Goal: Task Accomplishment & Management: Manage account settings

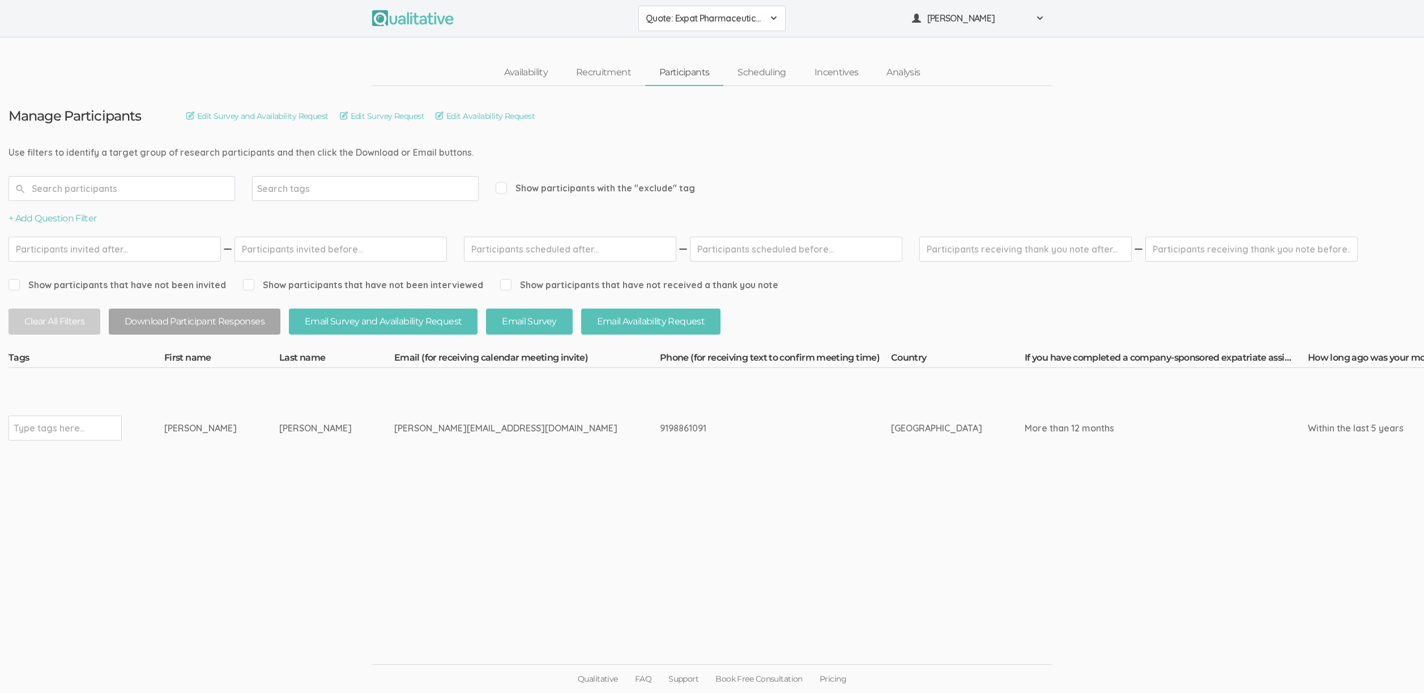
scroll to position [8, 0]
drag, startPoint x: 325, startPoint y: 420, endPoint x: 162, endPoint y: 414, distance: 162.7
copy tr "Type tags here... Hector Alejandro Gomez"
click at [704, 535] on ui-view "Manage Participants Edit Survey and Availability Request Edit Survey Request Ed…" at bounding box center [712, 347] width 1424 height 522
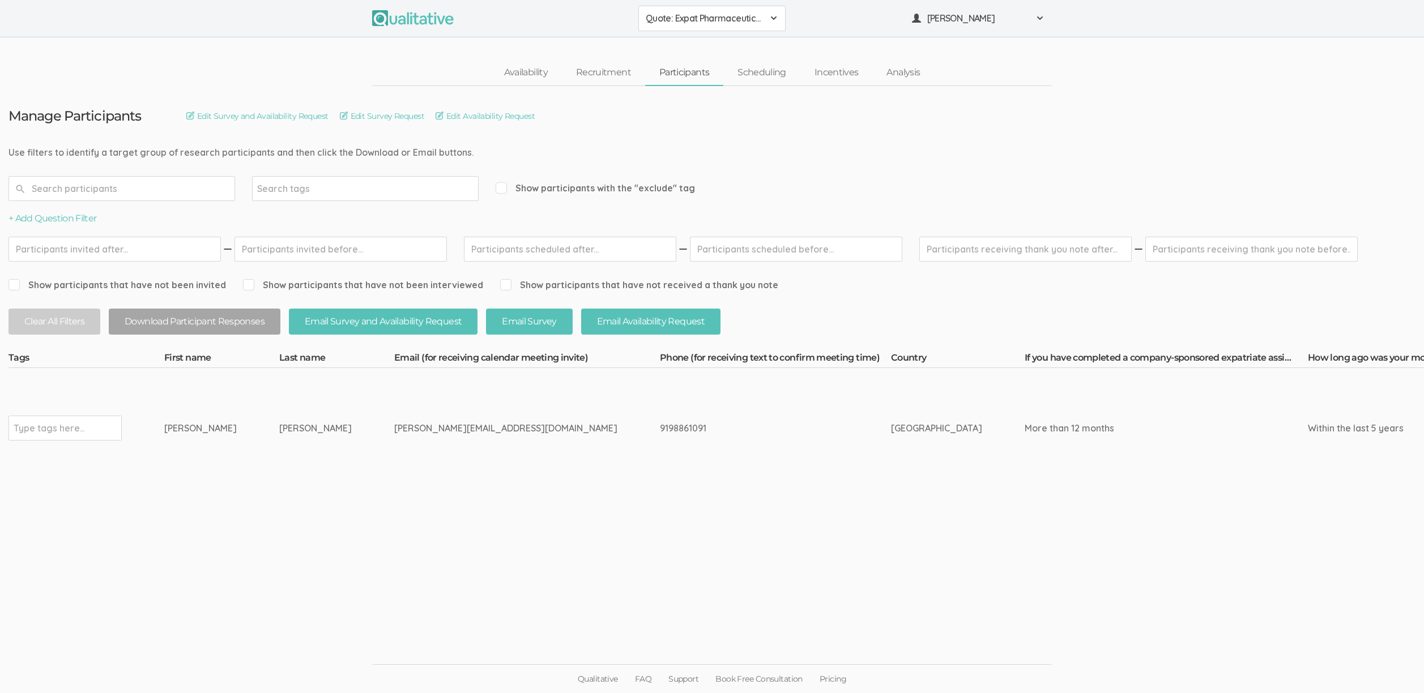
click at [79, 423] on input "text" at bounding box center [49, 428] width 71 height 15
type input "verified"
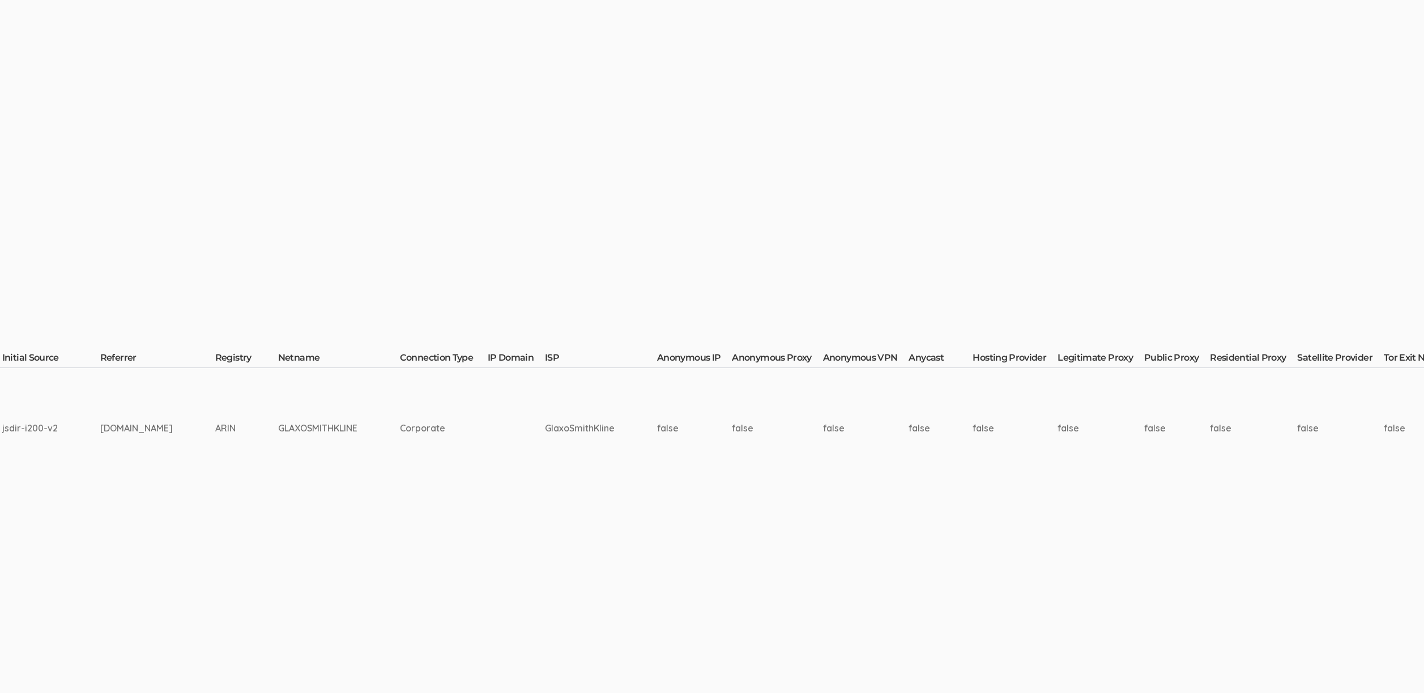
scroll to position [8, 3097]
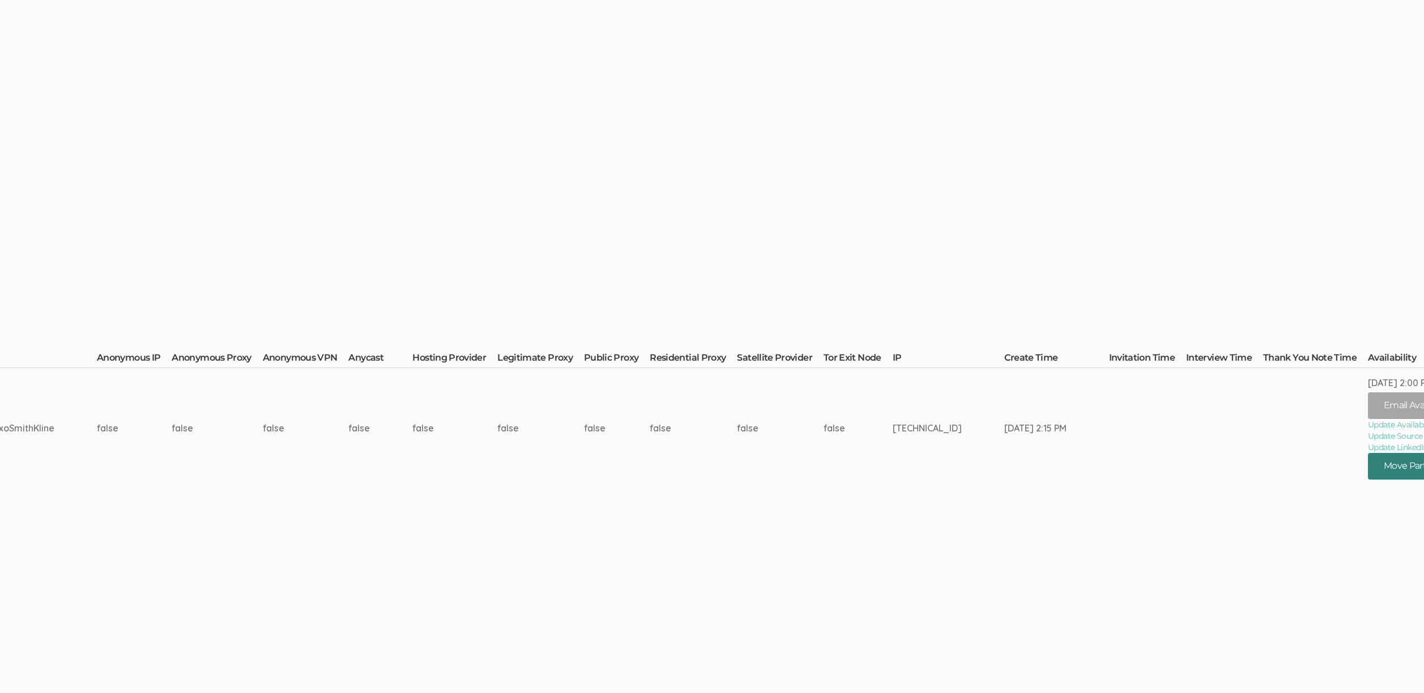
click at [1368, 461] on button "Move Participant" at bounding box center [1422, 466] width 108 height 27
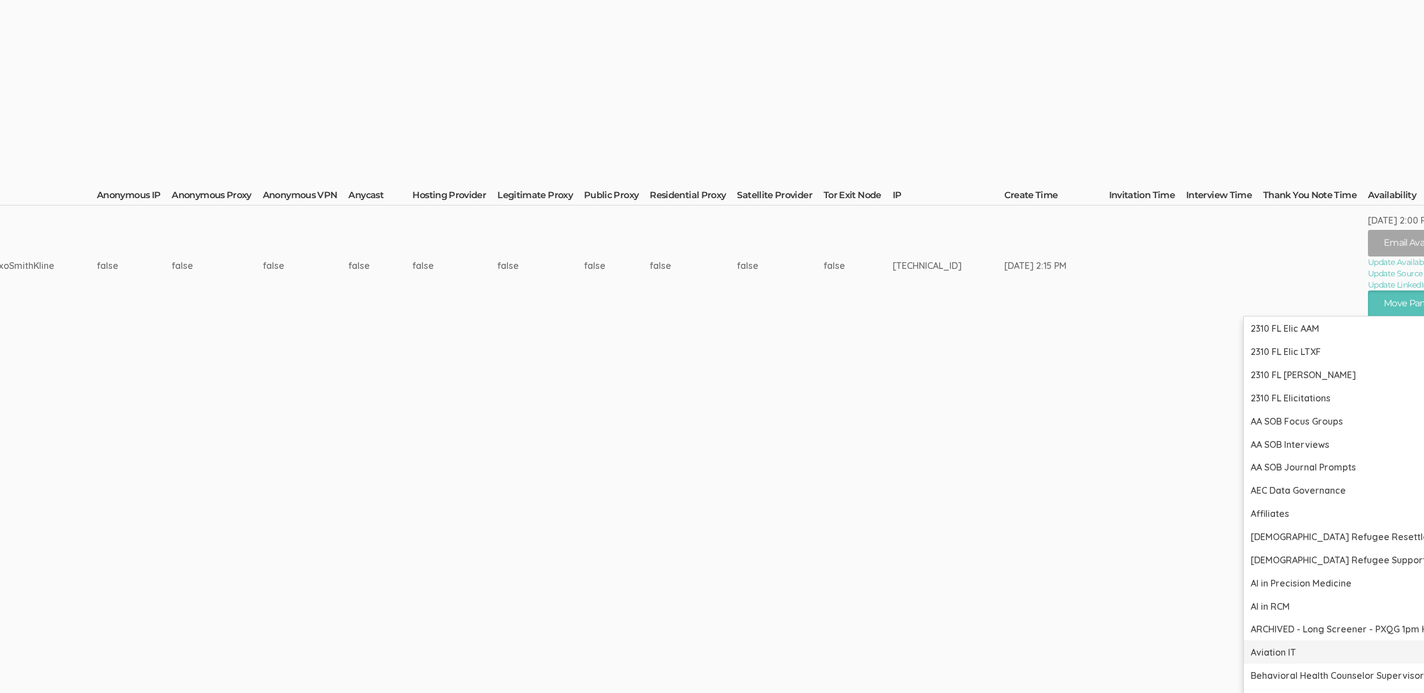
scroll to position [0, 3097]
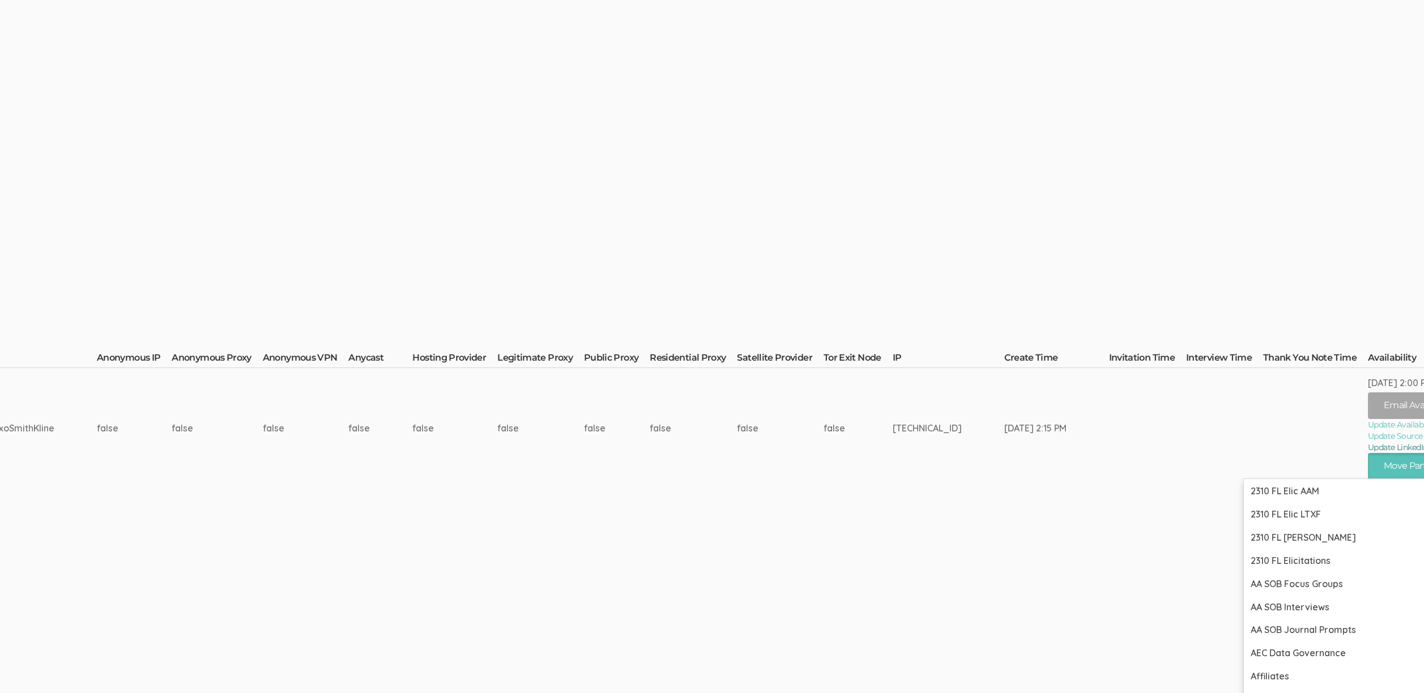
click at [1368, 444] on link "Update LinkedIn Profile URL" at bounding box center [1441, 447] width 146 height 11
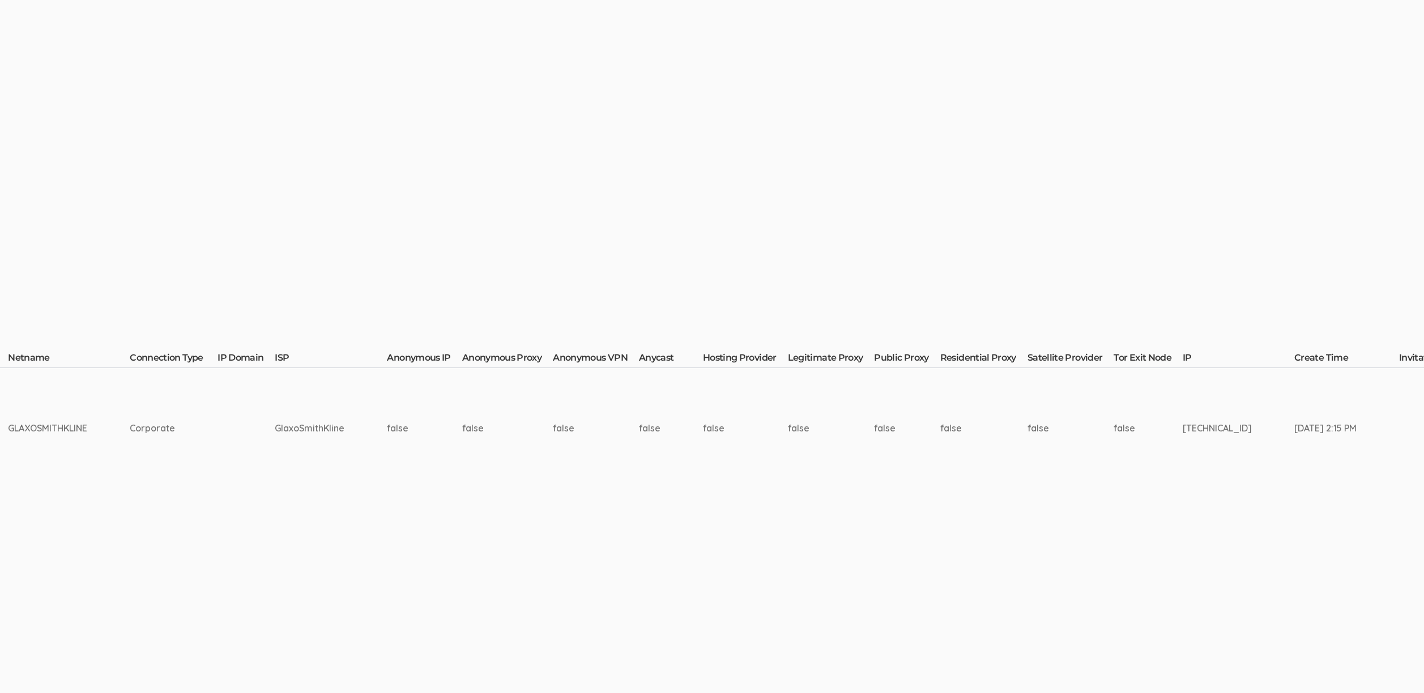
scroll to position [0, 3311]
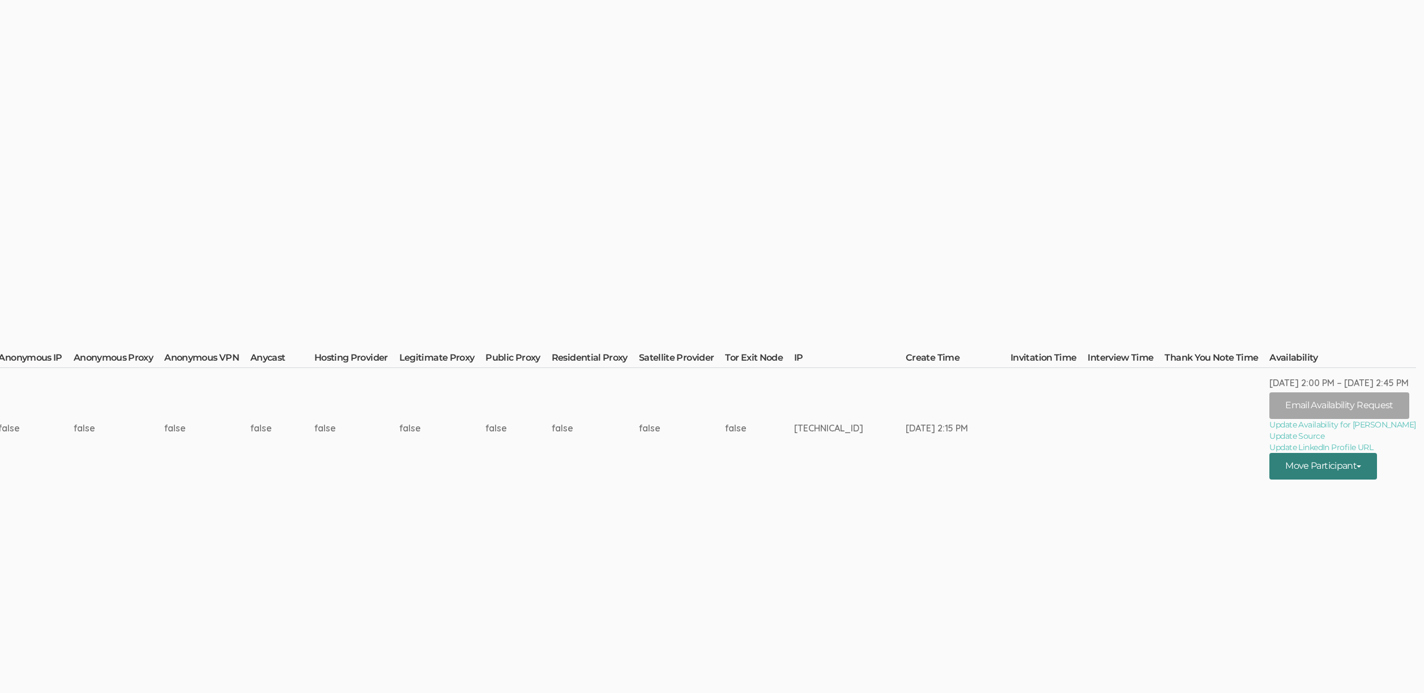
click at [1318, 469] on button "Move Participant" at bounding box center [1323, 466] width 108 height 27
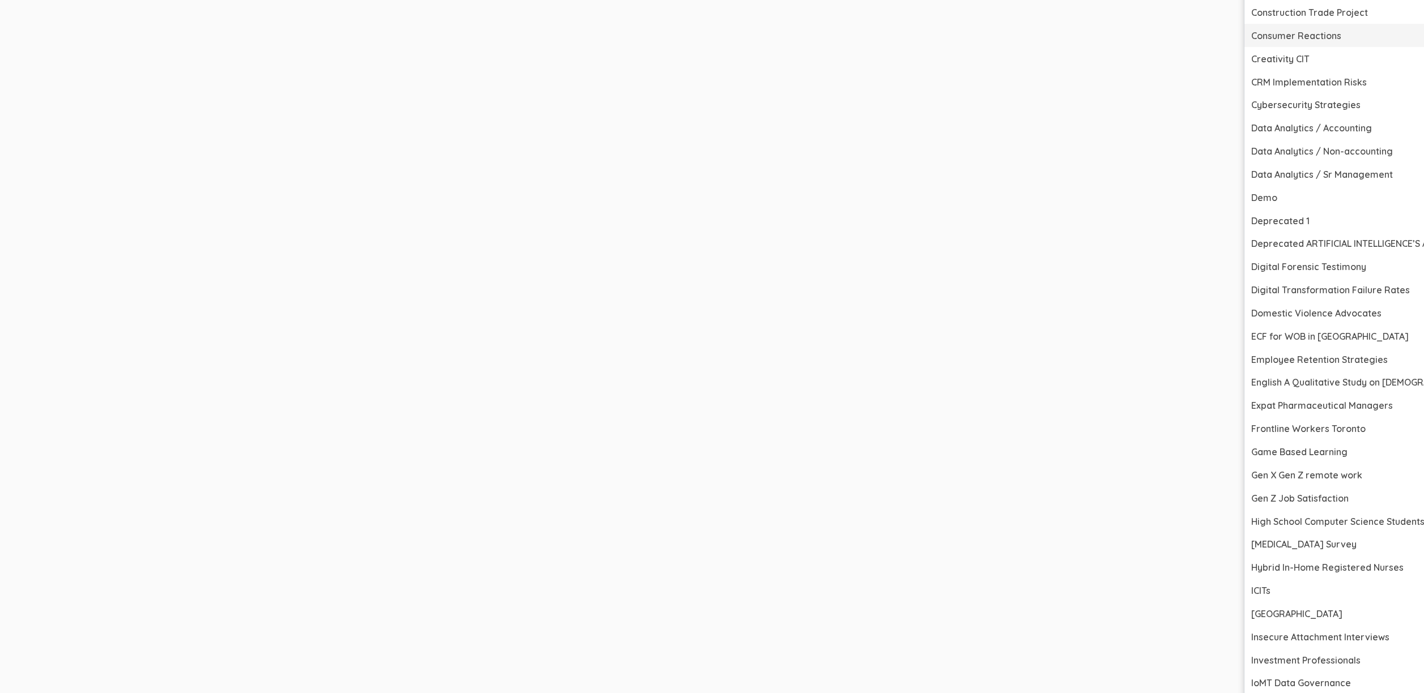
scroll to position [880, 3311]
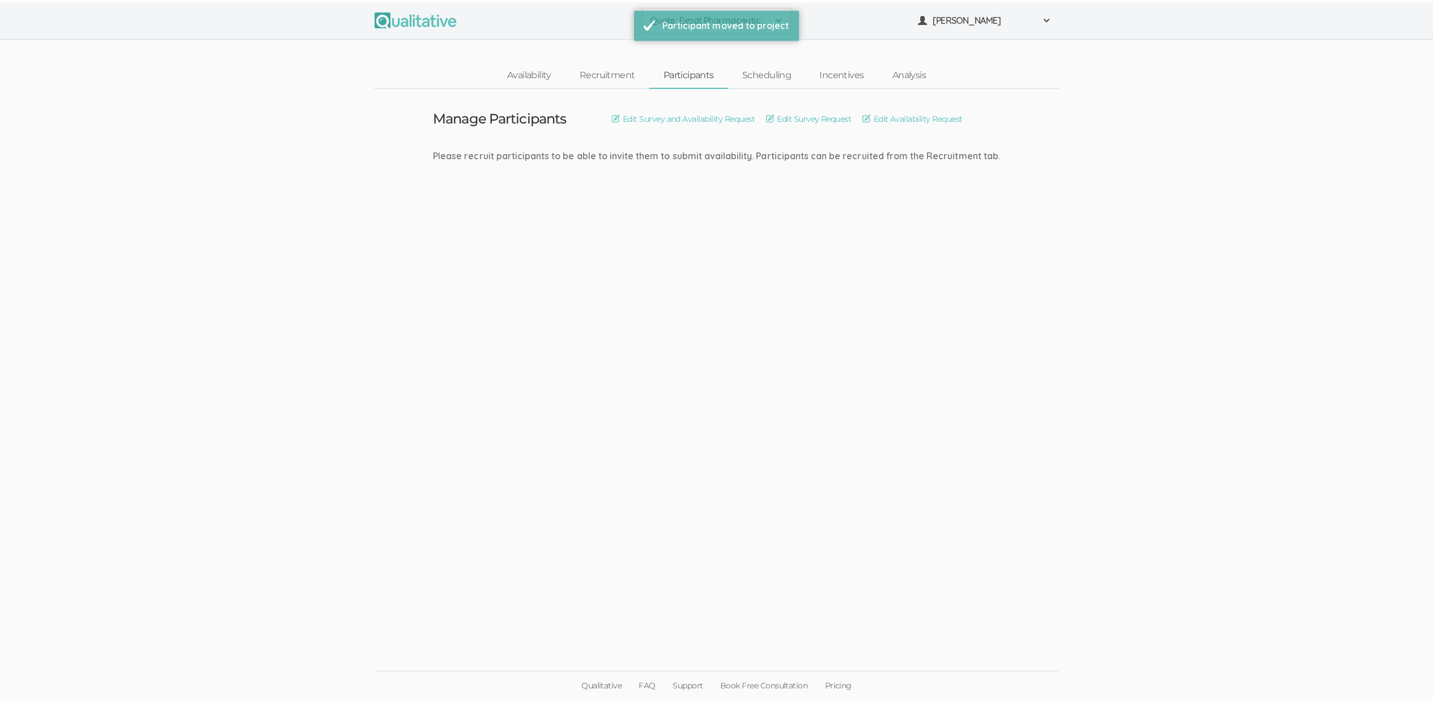
scroll to position [0, 0]
click at [420, 601] on ui-view "Manage Participants Edit Survey and Availability Request Edit Survey Request Ed…" at bounding box center [716, 351] width 1433 height 530
click at [203, 343] on ui-view "Manage Participants Edit Survey and Availability Request Edit Survey Request Ed…" at bounding box center [716, 351] width 1433 height 530
click at [536, 349] on ui-view "Manage Participants Edit Survey and Availability Request Edit Survey Request Ed…" at bounding box center [716, 351] width 1433 height 530
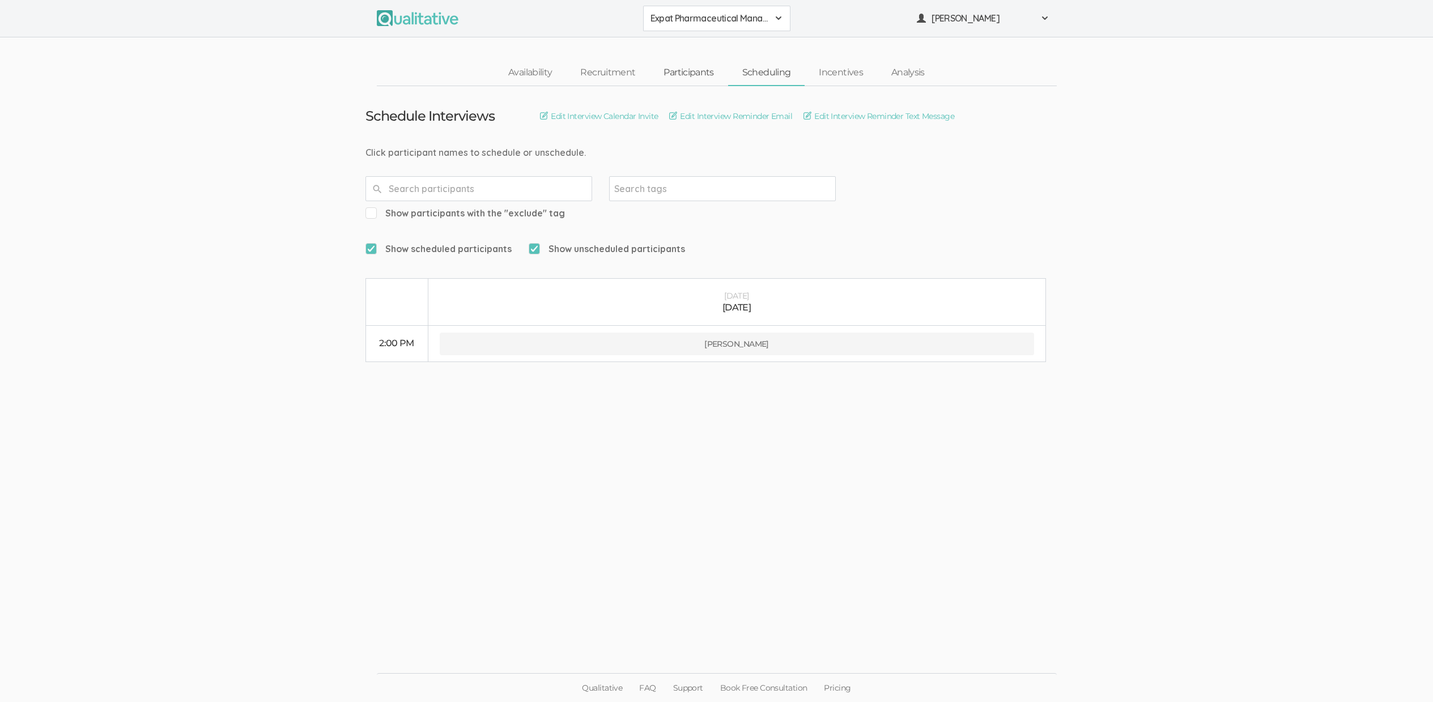
click at [679, 73] on link "Participants" at bounding box center [688, 73] width 78 height 24
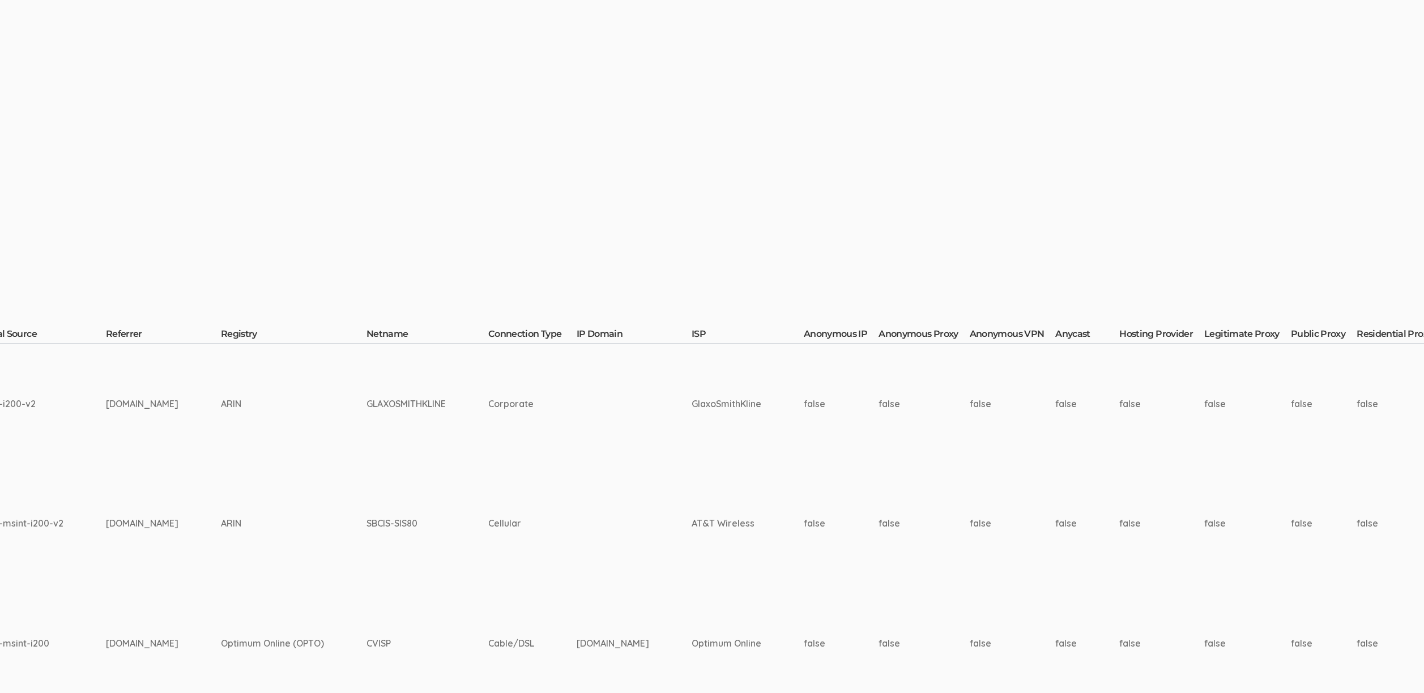
scroll to position [0, 4122]
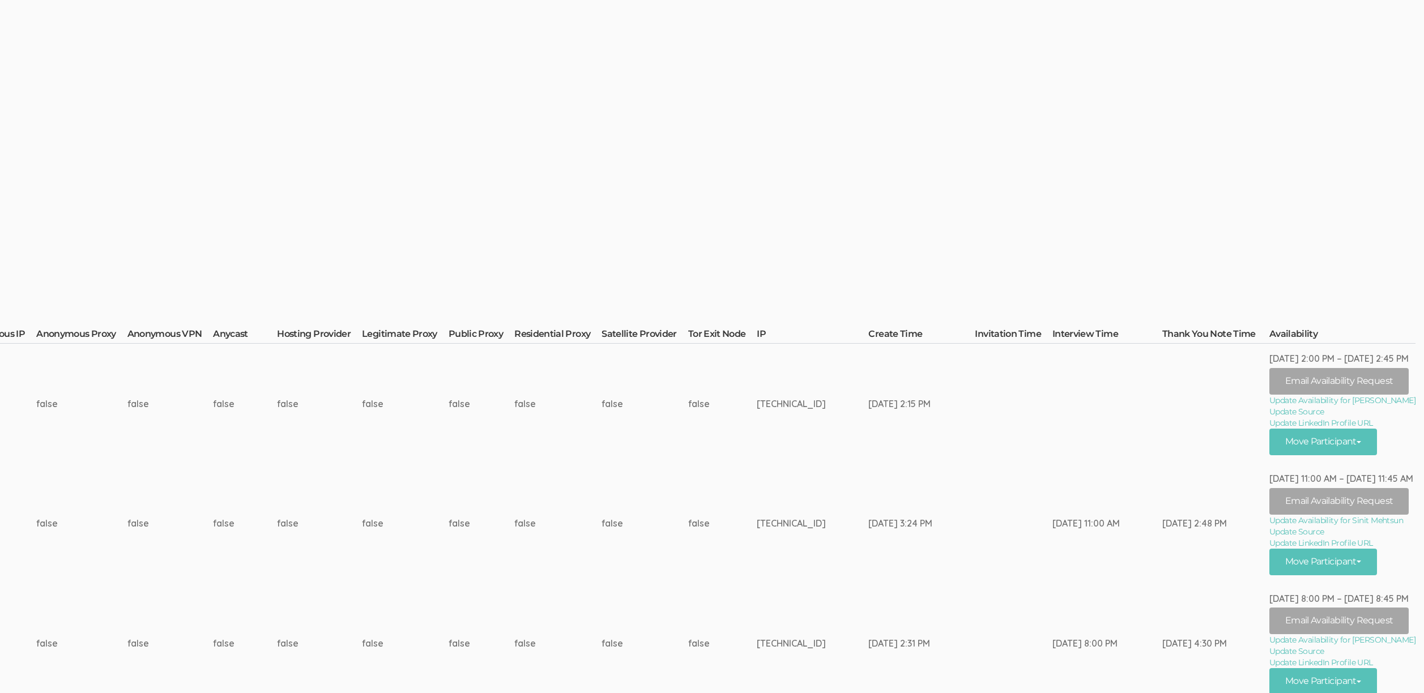
click at [736, 499] on td "false" at bounding box center [722, 524] width 69 height 120
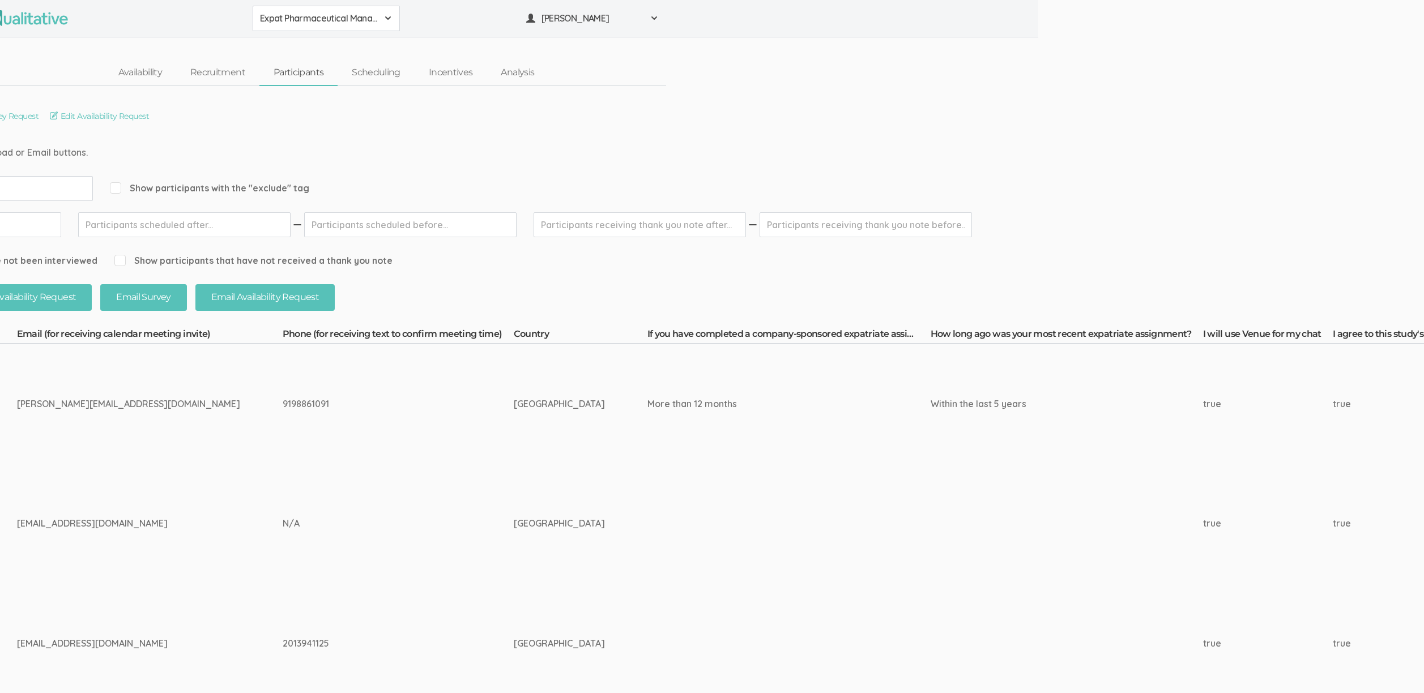
scroll to position [0, 390]
click at [296, 73] on link "Participants" at bounding box center [294, 73] width 78 height 24
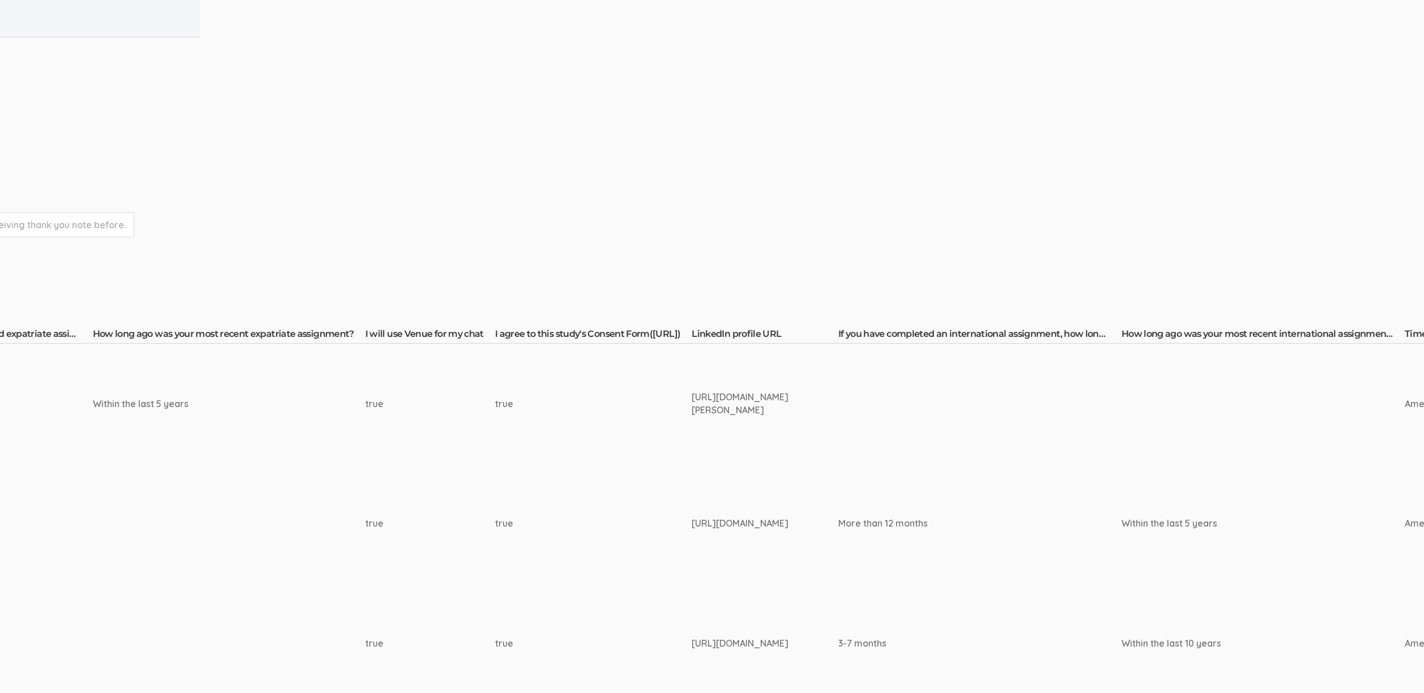
scroll to position [0, 1205]
click at [772, 392] on div "https://www.linkedin.com/in/alejandro-gomez-12a136b/" at bounding box center [762, 404] width 104 height 26
click at [771, 392] on div "https://www.linkedin.com/in/alejandro-gomez-12a136b/" at bounding box center [762, 404] width 104 height 26
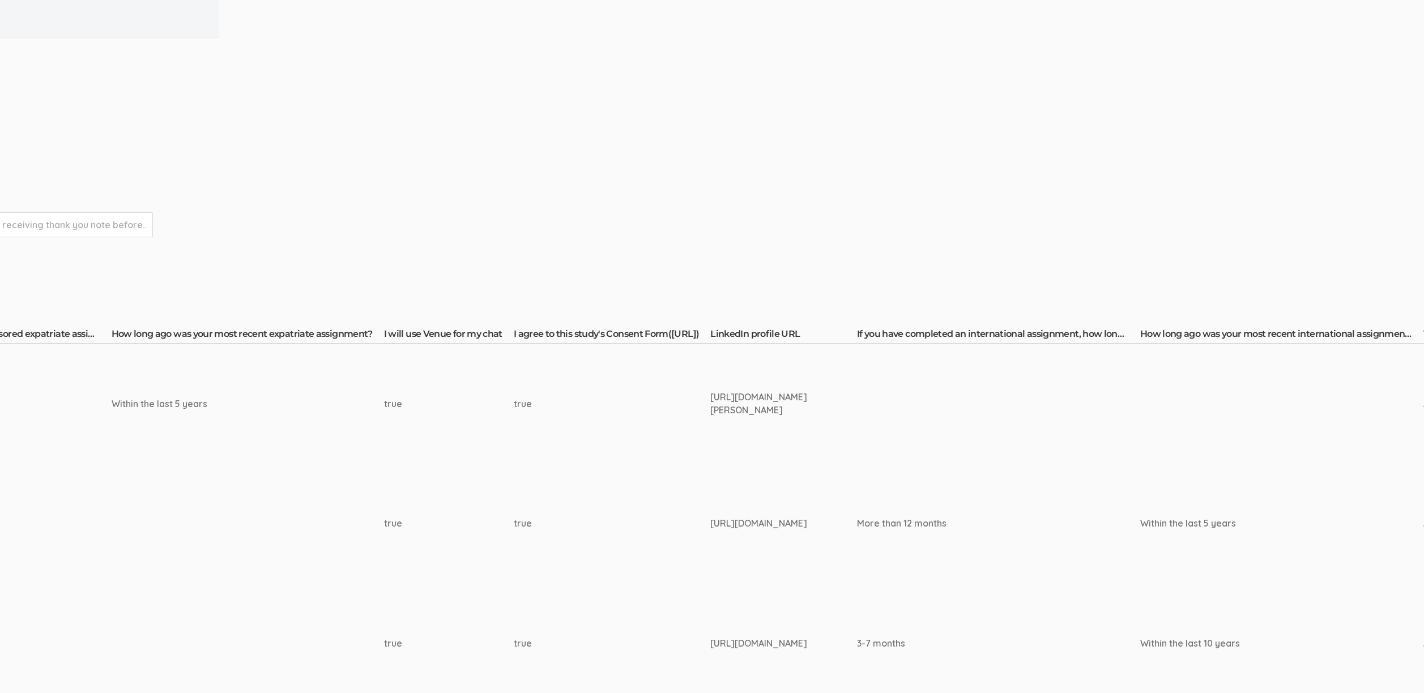
click at [771, 393] on div "https://www.linkedin.com/in/alejandro-gomez-12a136b/" at bounding box center [762, 404] width 104 height 26
click at [559, 509] on td "true" at bounding box center [612, 524] width 197 height 120
click at [760, 519] on div "https://www.linkedin.com/in/sinit-mehtsun/" at bounding box center [762, 523] width 104 height 13
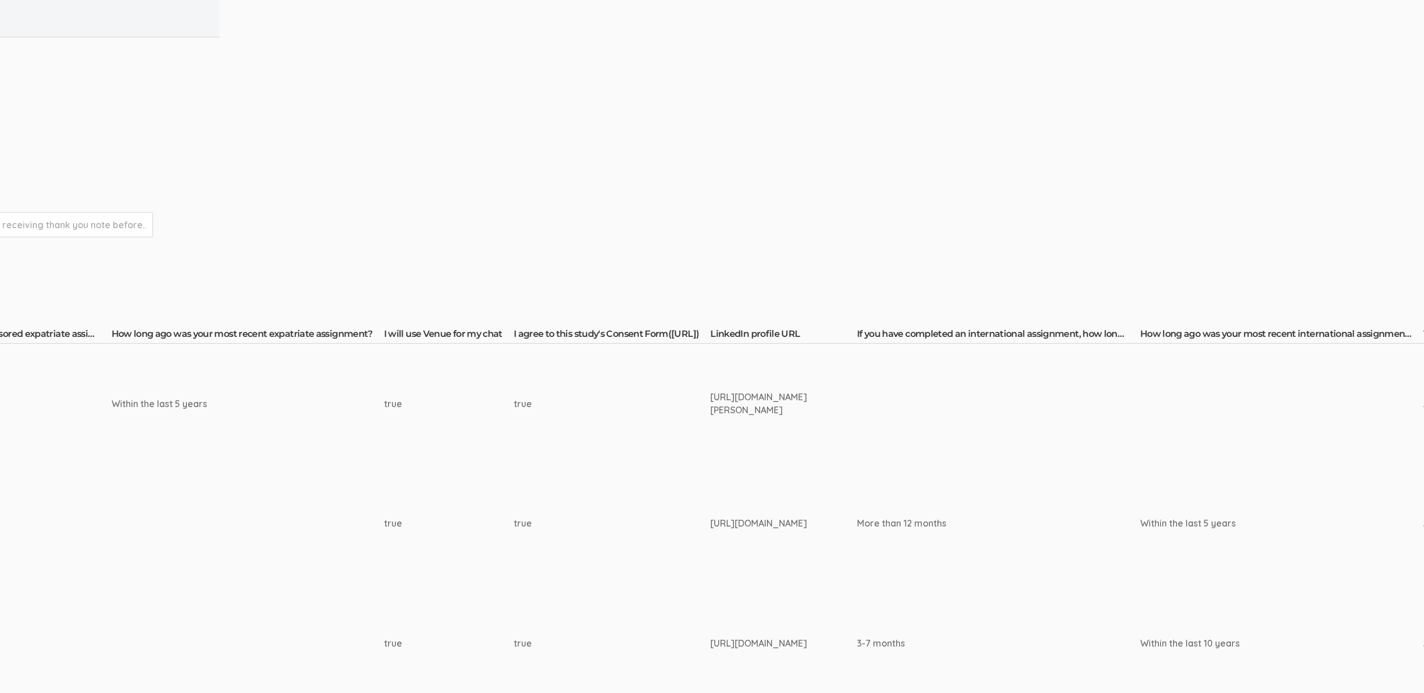
copy tr "https://www.linkedin.com/in/sinit-mehtsun/"
click at [743, 641] on div "https://www.linkedin.com/in/kirill-tchernakov-688b063/" at bounding box center [762, 643] width 104 height 13
copy tr "https://www.linkedin.com/in/kirill-tchernakov-688b063/"
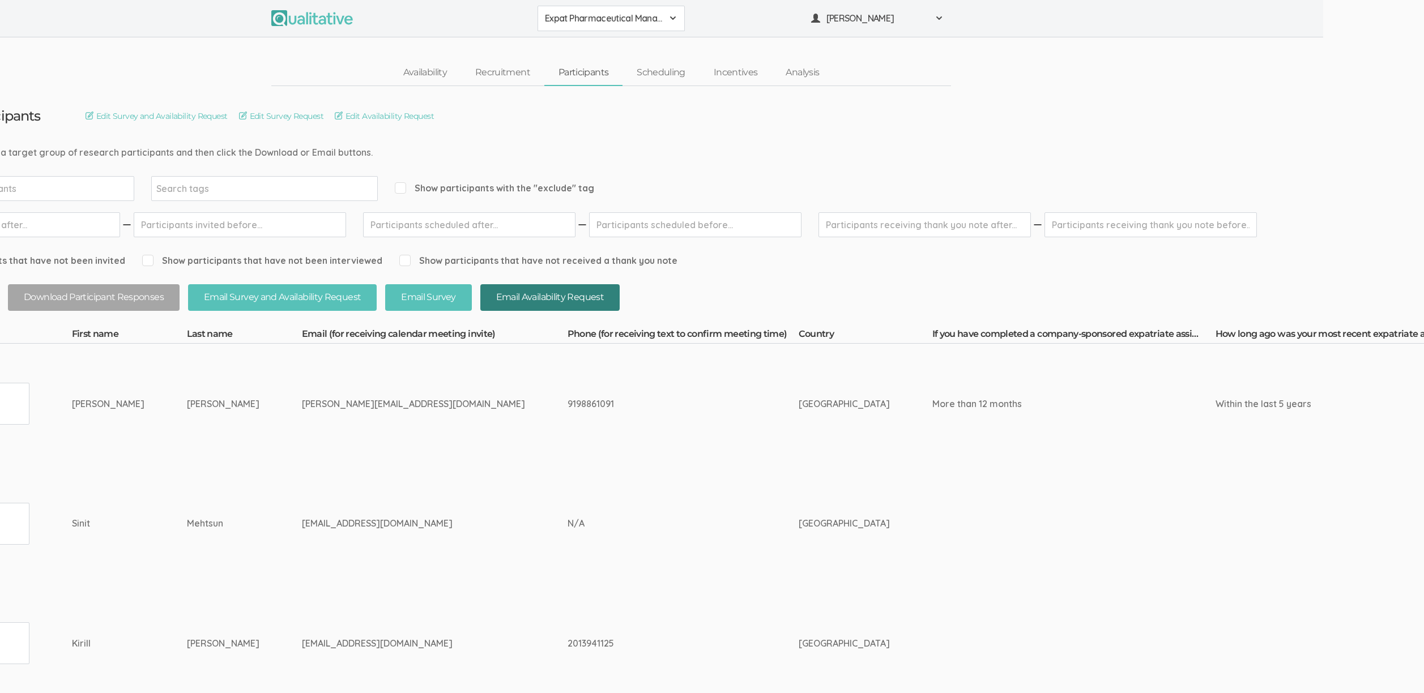
scroll to position [0, 100]
click at [736, 70] on link "Incentives" at bounding box center [737, 73] width 73 height 24
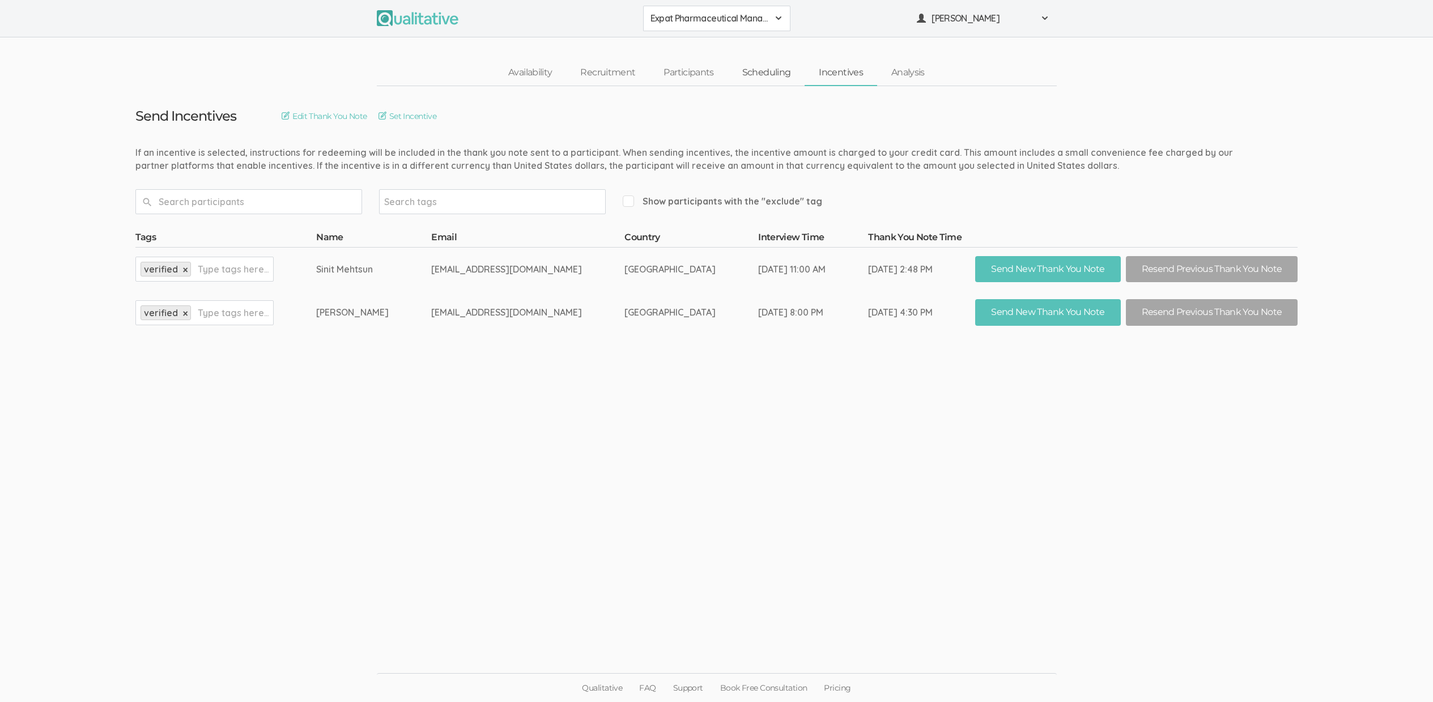
click at [760, 70] on link "Scheduling" at bounding box center [766, 73] width 77 height 24
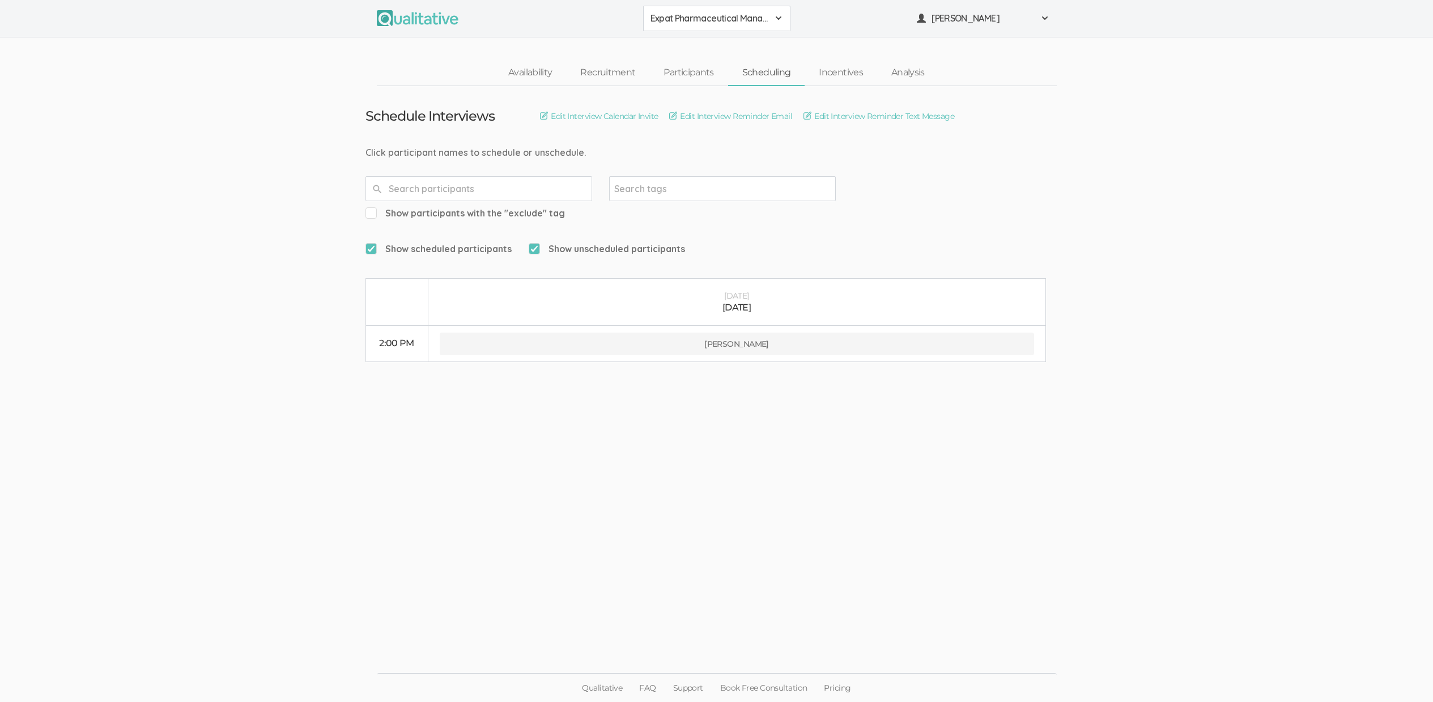
click at [143, 238] on ui-view "Schedule Interviews Edit Interview Calendar Invite Edit Interview Reminder Emai…" at bounding box center [716, 351] width 1433 height 530
click at [240, 197] on ui-view "Schedule Interviews Edit Interview Calendar Invite Edit Interview Reminder Emai…" at bounding box center [716, 351] width 1433 height 530
click at [221, 188] on ui-view "Schedule Interviews Edit Interview Calendar Invite Edit Interview Reminder Emai…" at bounding box center [716, 351] width 1433 height 530
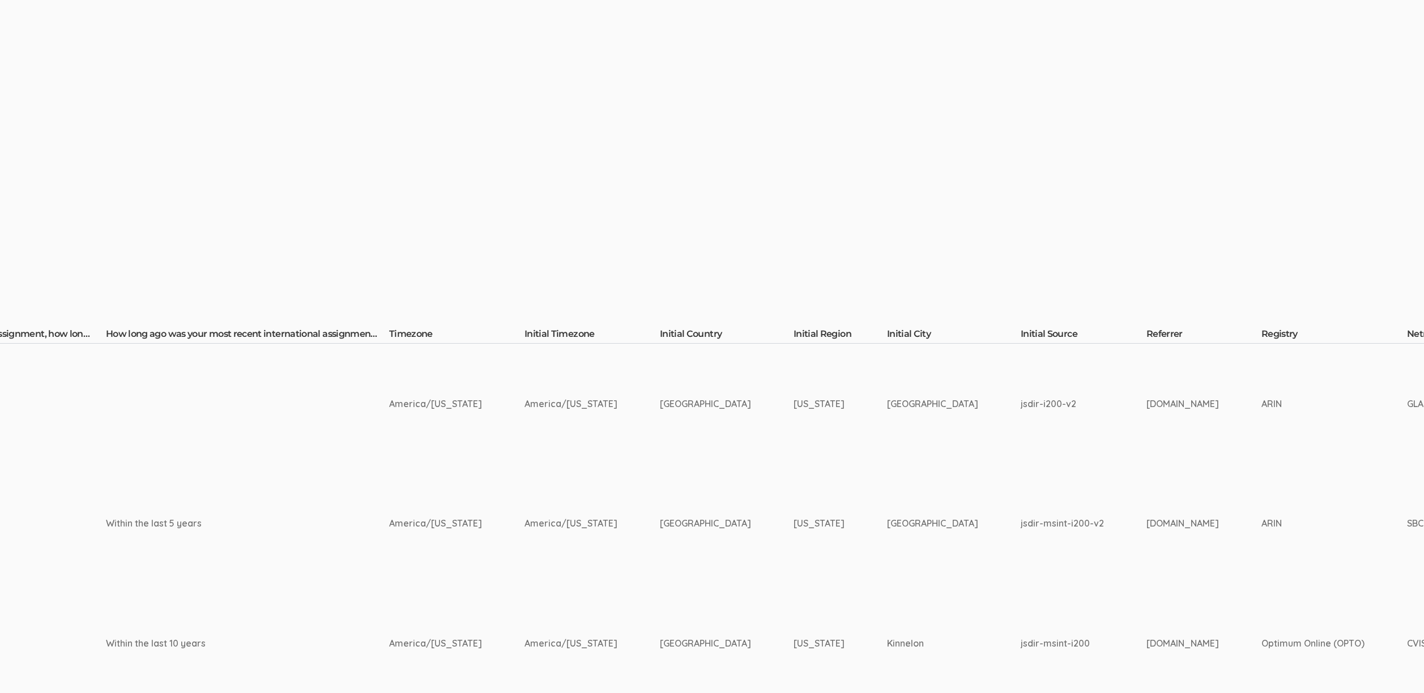
scroll to position [0, 4122]
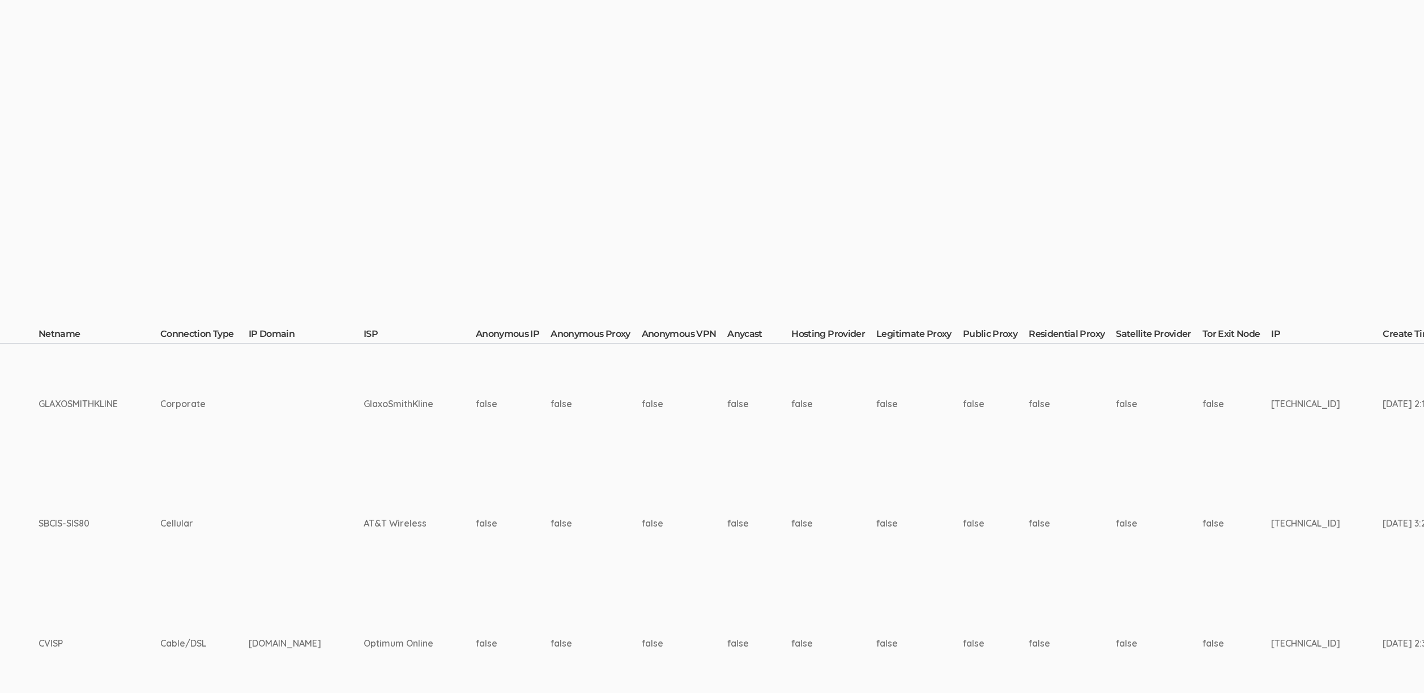
scroll to position [0, 4122]
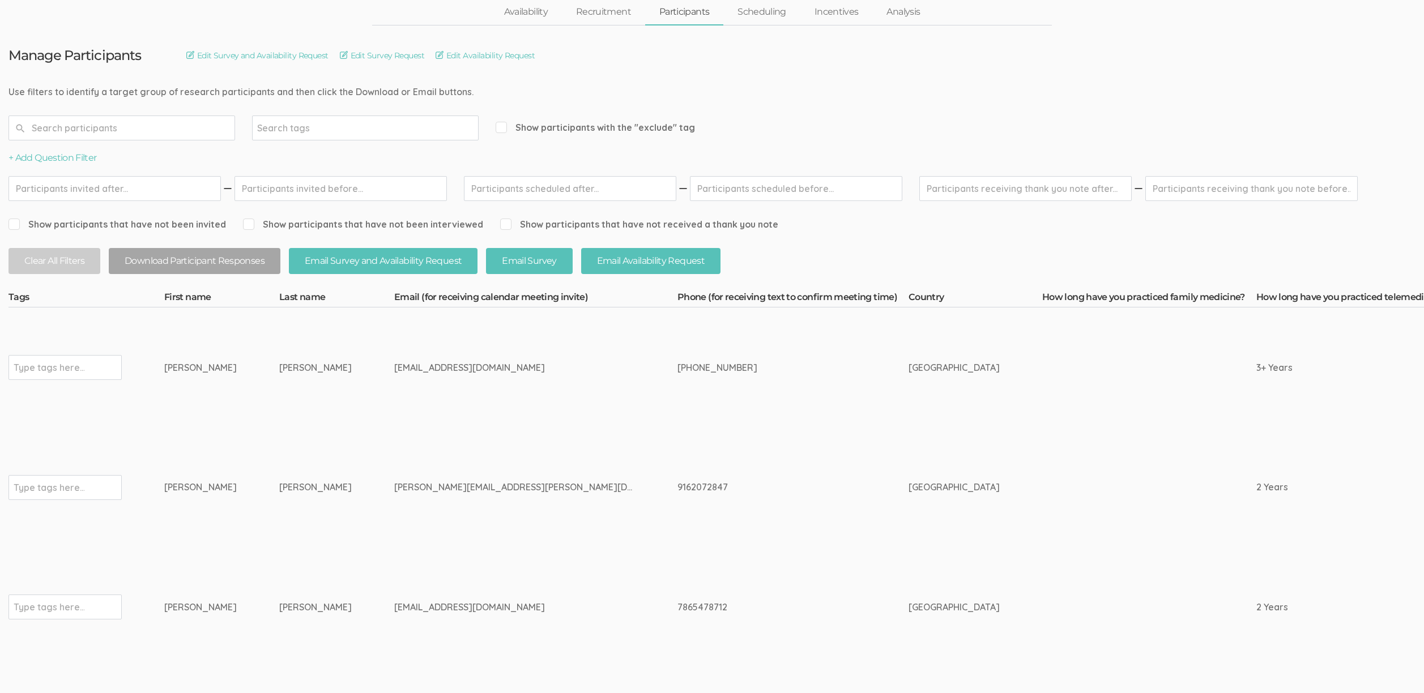
scroll to position [62, 0]
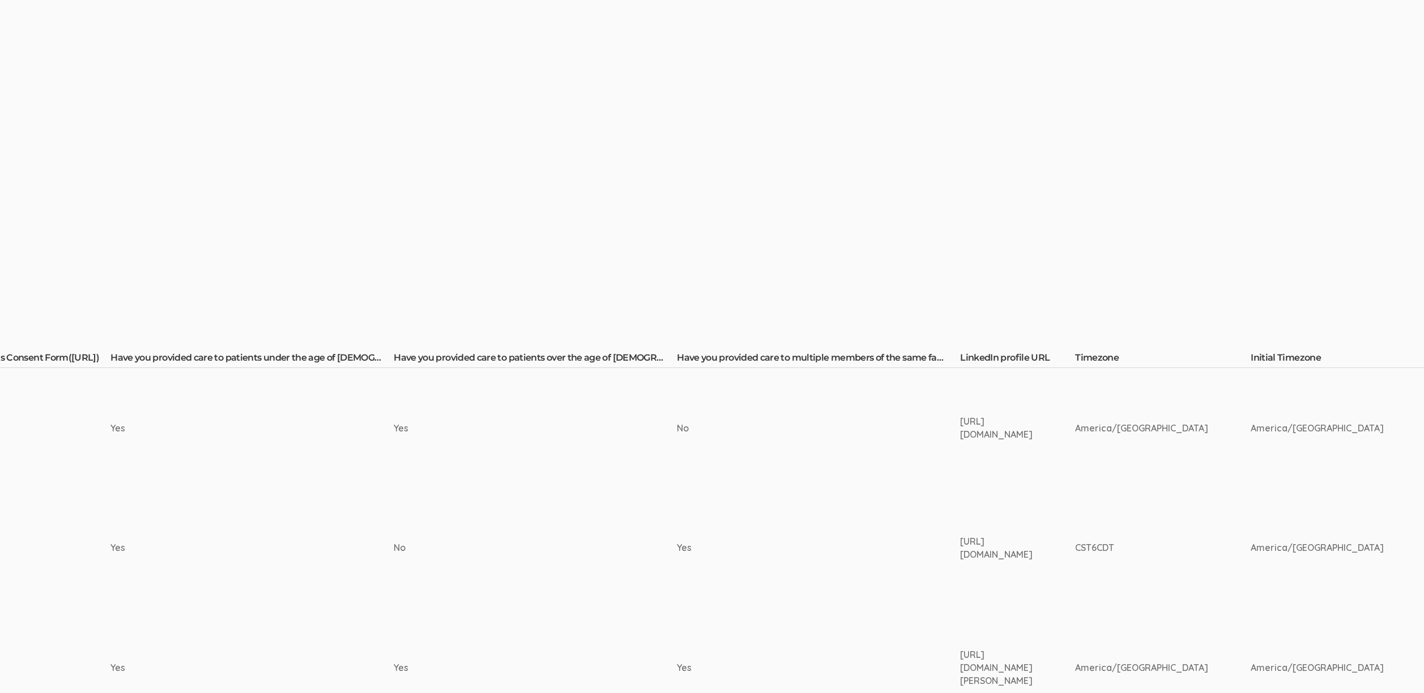
scroll to position [0, 1924]
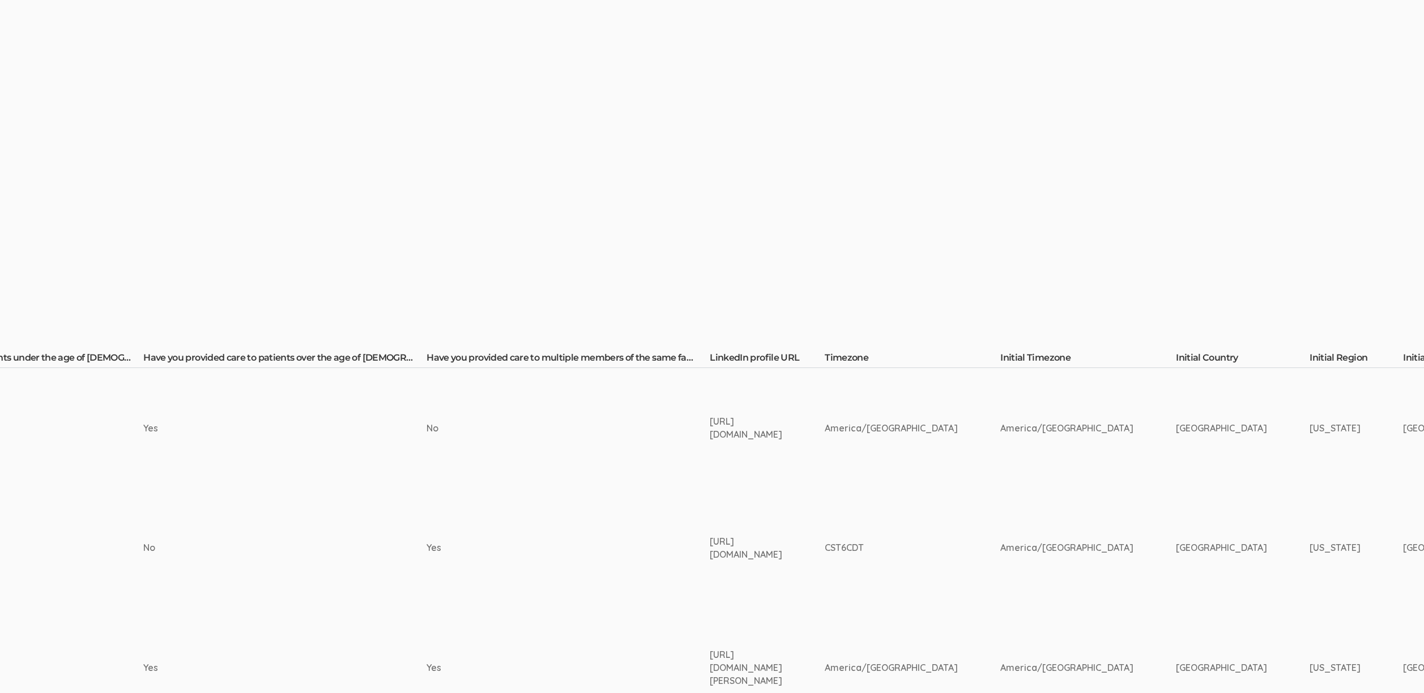
click at [710, 426] on div "https://www.linkedin.com/in/igor-guryev-md-6132b5100/" at bounding box center [746, 428] width 73 height 26
copy tr "https://www.linkedin.com/in/igor-guryev-md-6132b5100/"
click at [710, 549] on div "https://www.linkedin.com/in/thenomadicpediatrician/" at bounding box center [746, 548] width 73 height 26
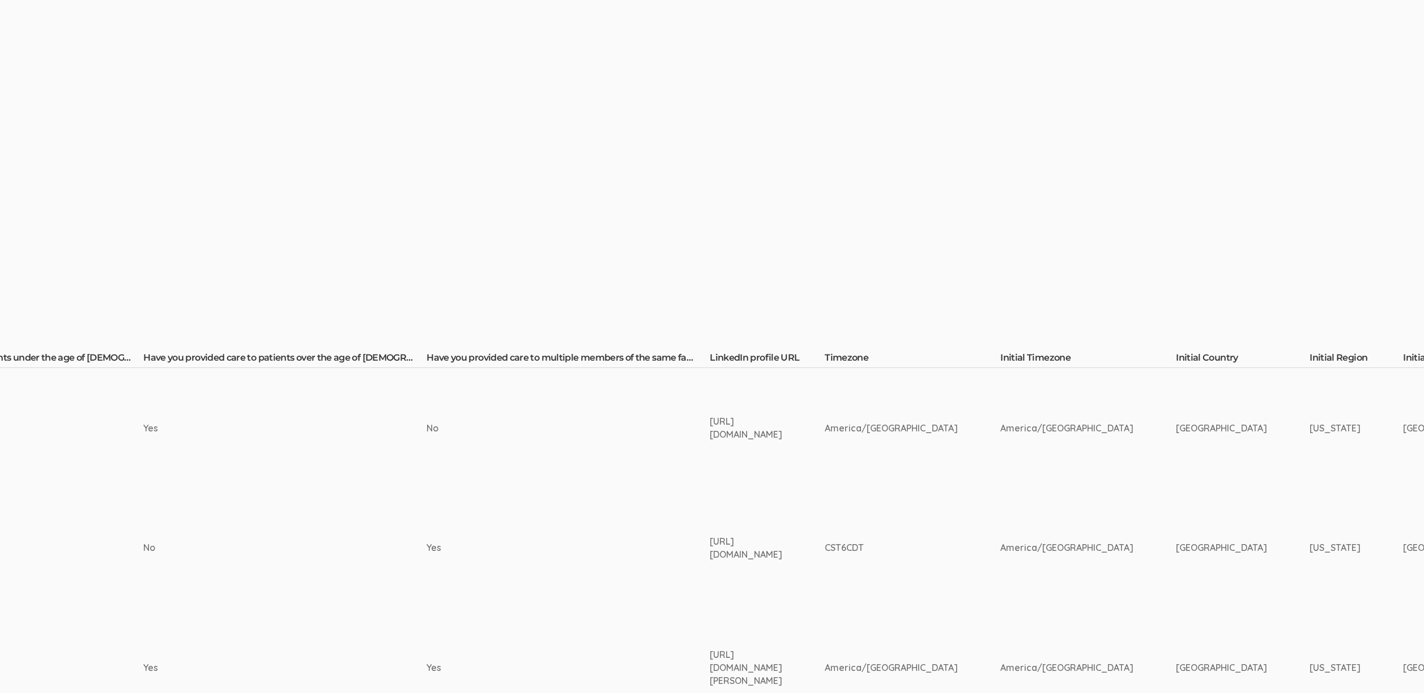
click at [710, 549] on div "https://www.linkedin.com/in/thenomadicpediatrician/" at bounding box center [746, 548] width 73 height 26
copy tr "https://www.linkedin.com/in/thenomadicpediatrician/"
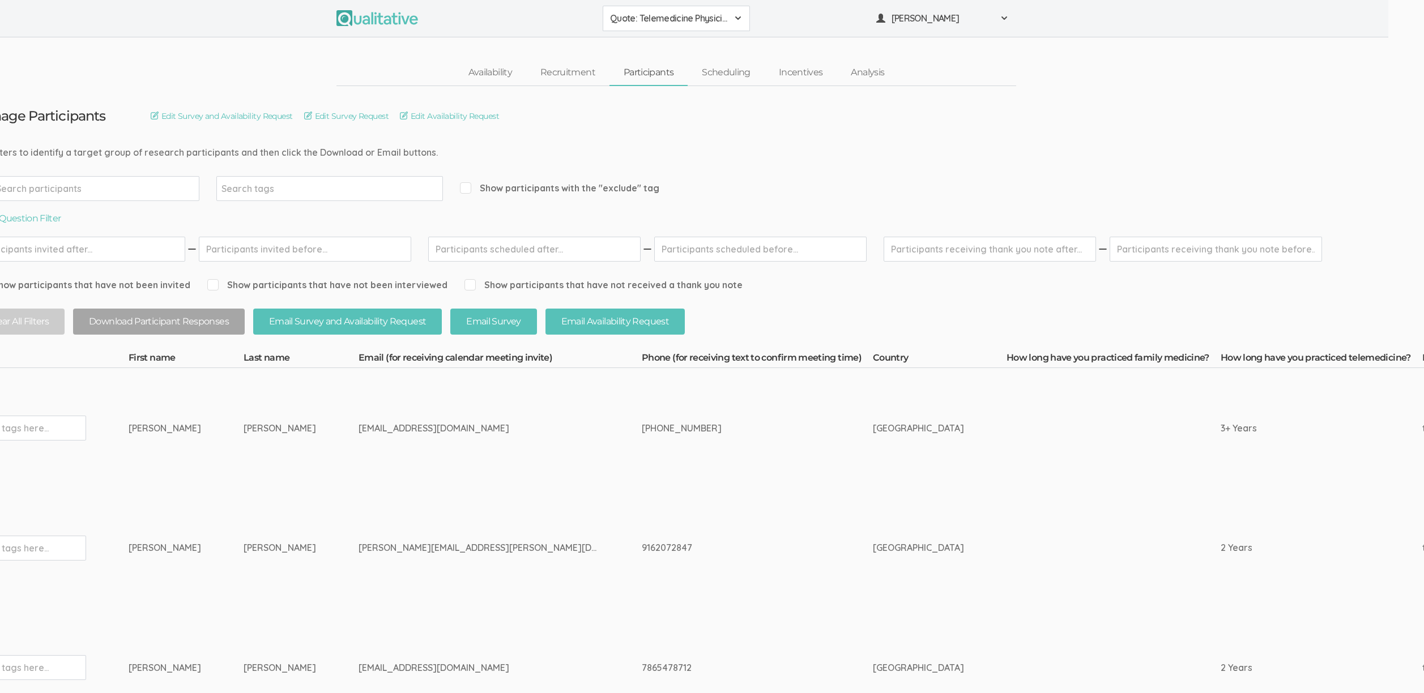
scroll to position [0, 0]
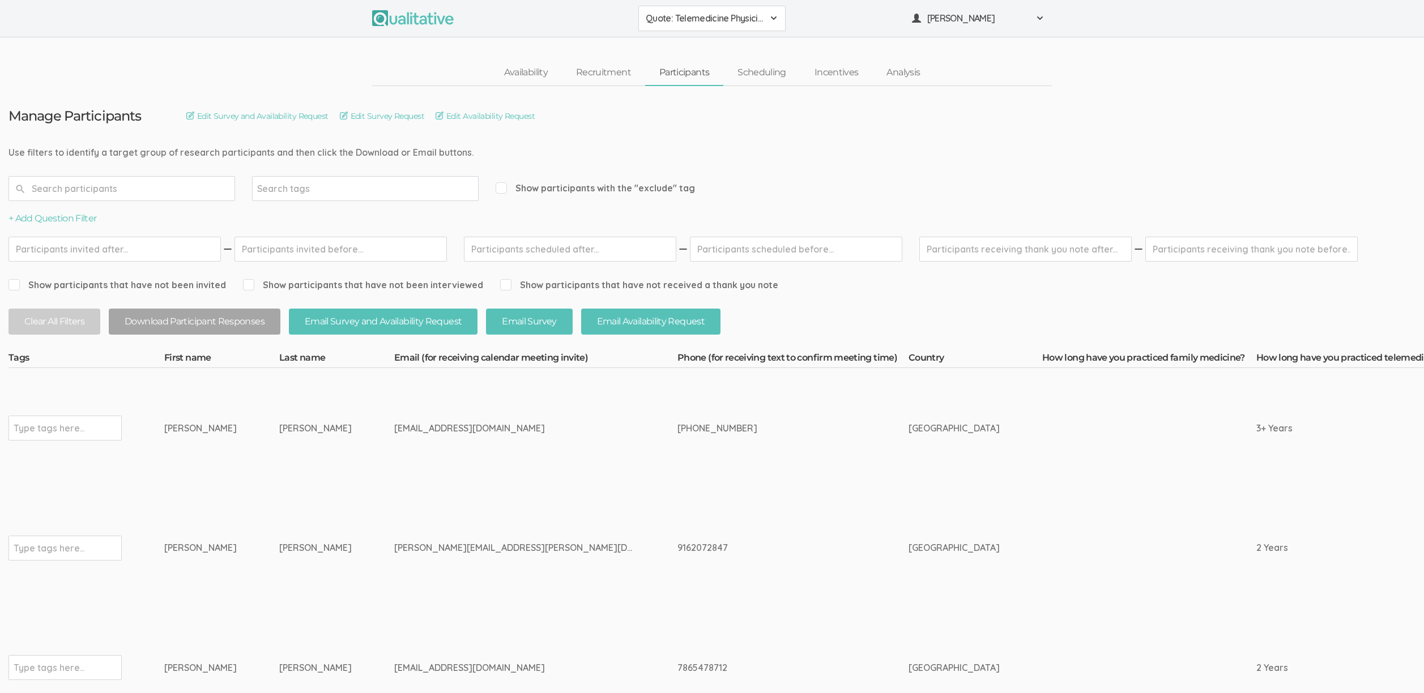
drag, startPoint x: 323, startPoint y: 553, endPoint x: 313, endPoint y: 553, distance: 9.6
click at [394, 553] on div "trevor.cabrera@gmail.com" at bounding box center [514, 548] width 241 height 13
drag, startPoint x: 280, startPoint y: 546, endPoint x: 165, endPoint y: 553, distance: 115.2
click at [394, 577] on td "trevor.cabrera@gmail.com" at bounding box center [535, 548] width 283 height 120
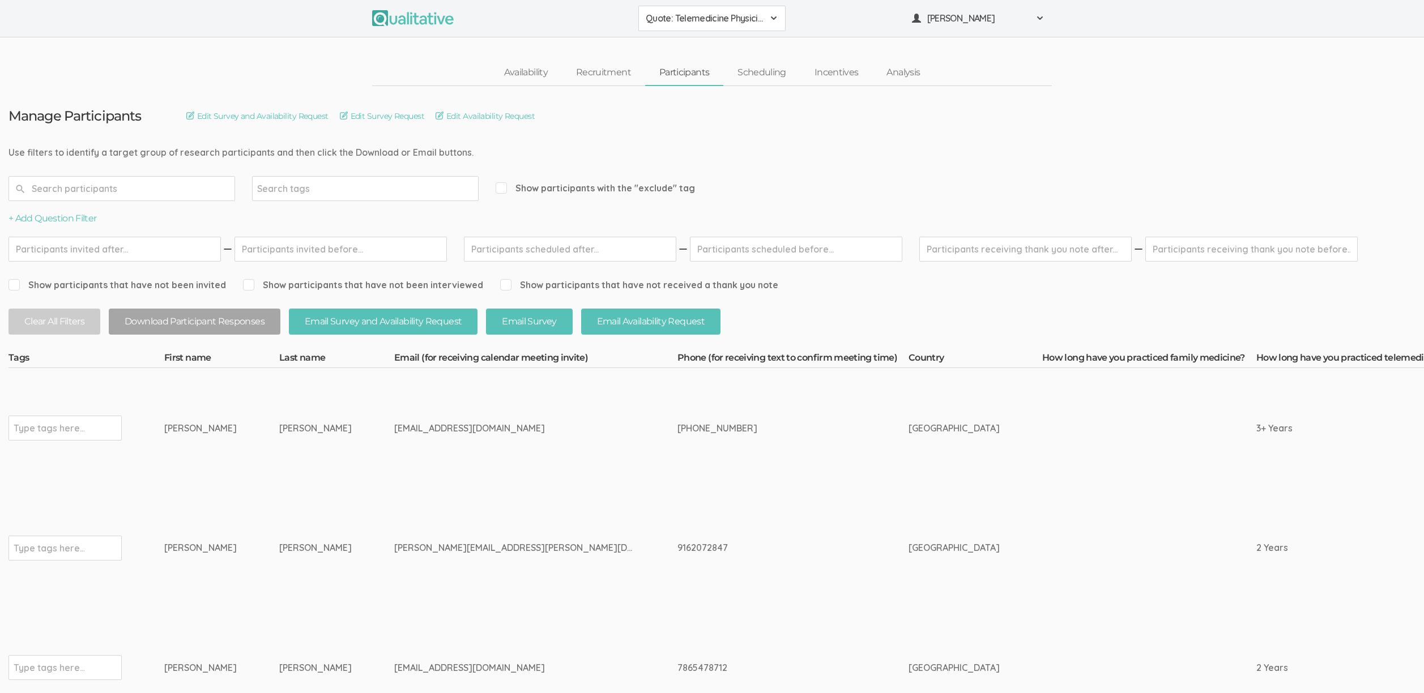
click at [677, 548] on div "9162072847" at bounding box center [771, 548] width 189 height 13
drag, startPoint x: 280, startPoint y: 427, endPoint x: 156, endPoint y: 424, distance: 124.1
drag, startPoint x: 395, startPoint y: 591, endPoint x: 390, endPoint y: 600, distance: 9.6
click at [395, 591] on td "trevor.cabrera@gmail.com" at bounding box center [535, 548] width 283 height 120
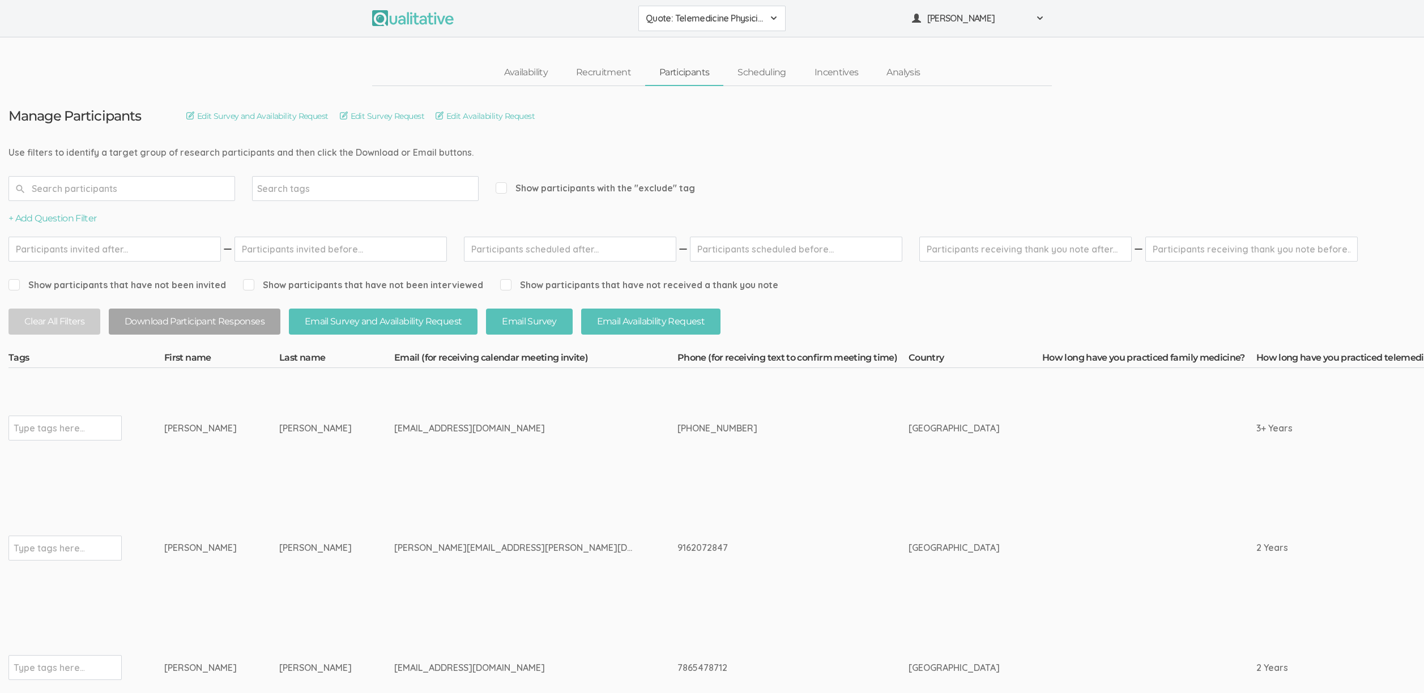
click at [394, 467] on td "docigorg@gmail.com" at bounding box center [535, 428] width 283 height 120
click at [310, 581] on td "Cabrera" at bounding box center [336, 548] width 115 height 120
drag, startPoint x: 169, startPoint y: 546, endPoint x: 158, endPoint y: 549, distance: 11.1
click at [394, 569] on td "trevor.cabrera@gmail.com" at bounding box center [535, 548] width 283 height 120
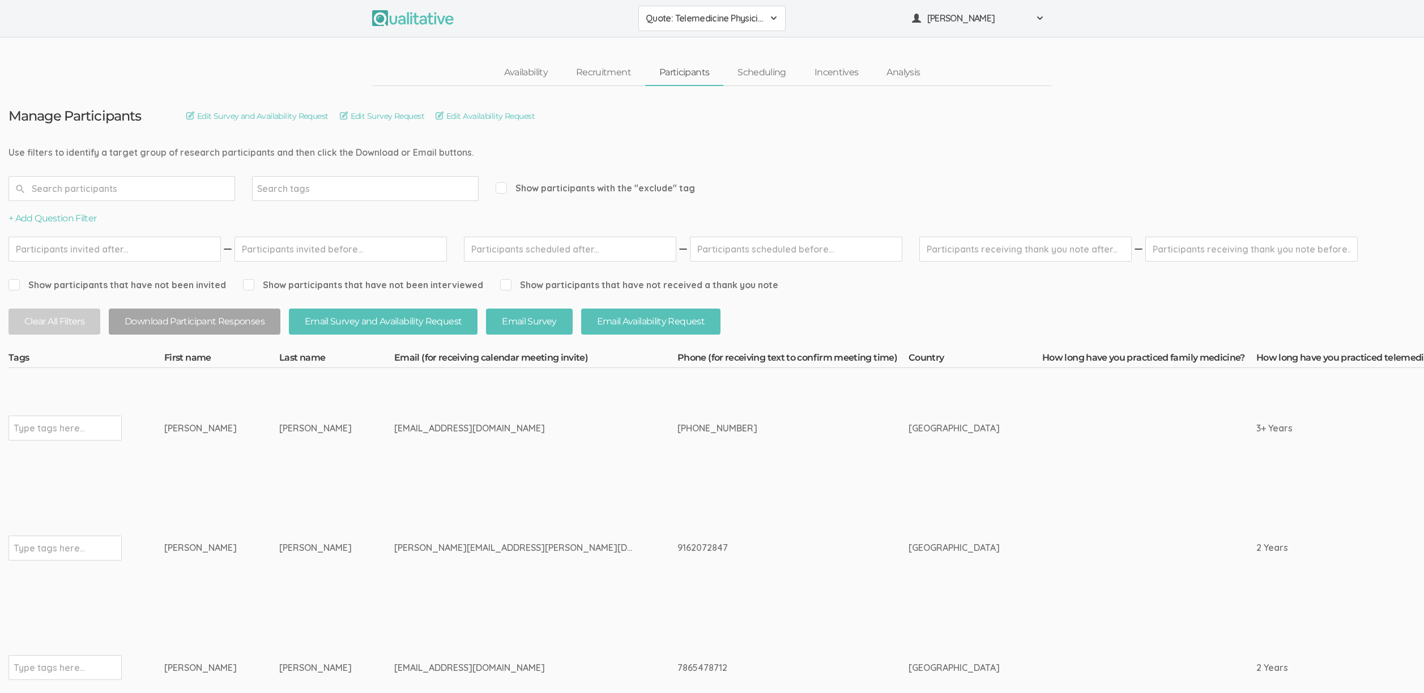
click at [677, 549] on div "9162072847" at bounding box center [771, 548] width 189 height 13
copy div "9162072847"
click at [677, 539] on td "9162072847" at bounding box center [792, 548] width 231 height 120
click at [677, 556] on td "9162072847" at bounding box center [792, 548] width 231 height 120
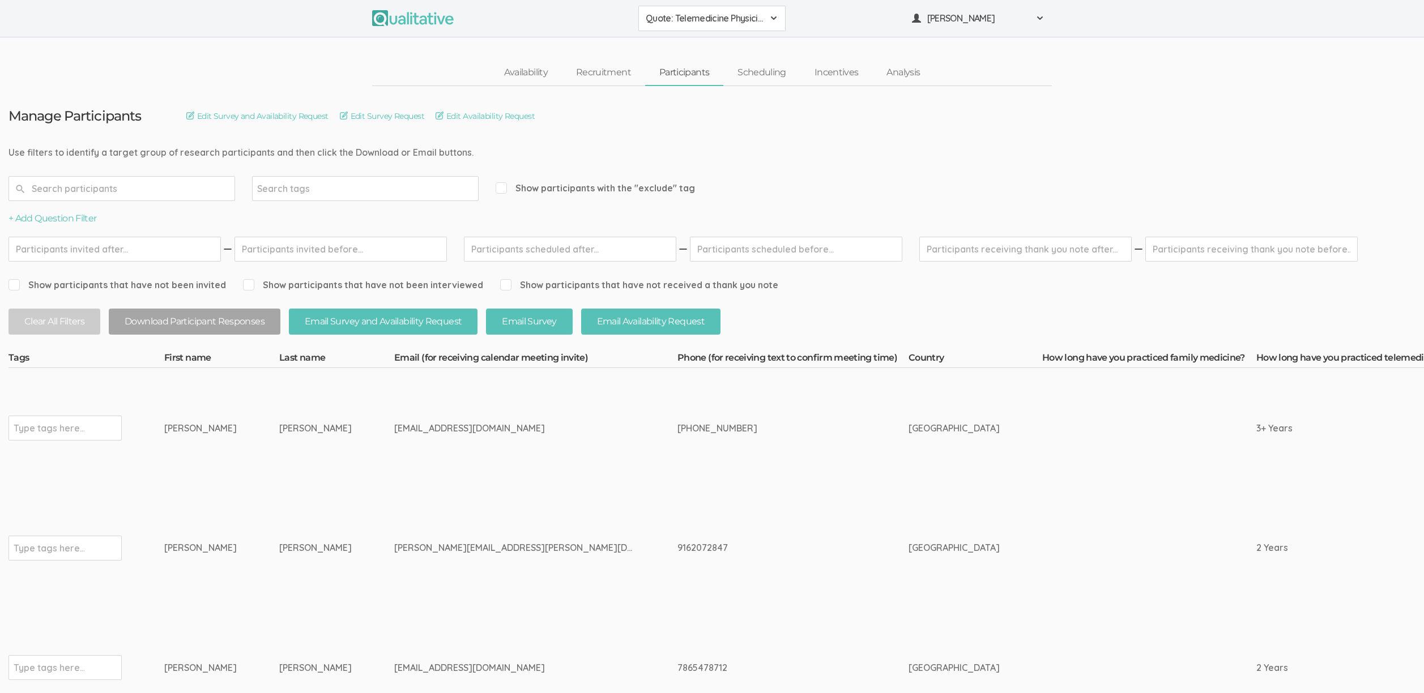
click at [677, 551] on div "9162072847" at bounding box center [771, 548] width 189 height 13
drag, startPoint x: 481, startPoint y: 553, endPoint x: 152, endPoint y: 547, distance: 329.7
click at [301, 562] on td "Cabrera" at bounding box center [336, 548] width 115 height 120
click at [232, 525] on td "Trevor" at bounding box center [221, 548] width 115 height 120
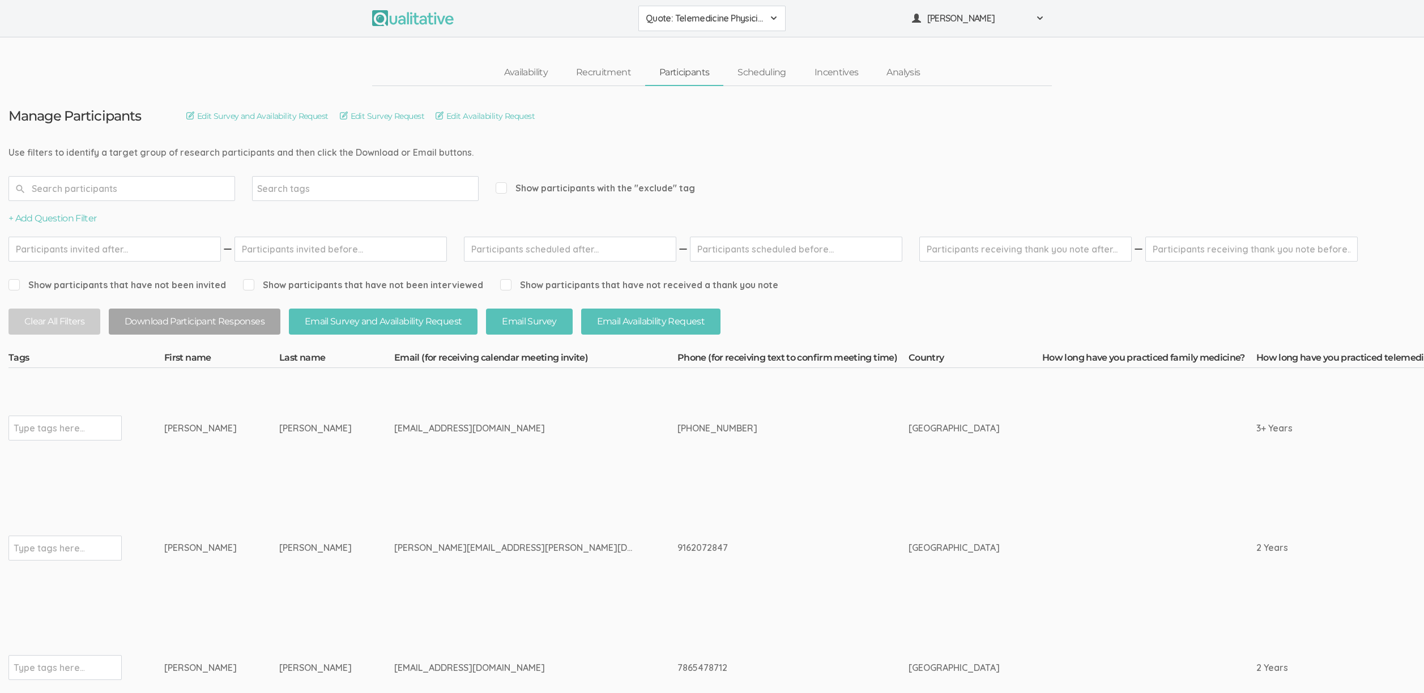
click at [677, 594] on td "9162072847" at bounding box center [792, 548] width 231 height 120
click at [619, 75] on link "Recruitment" at bounding box center [603, 73] width 83 height 24
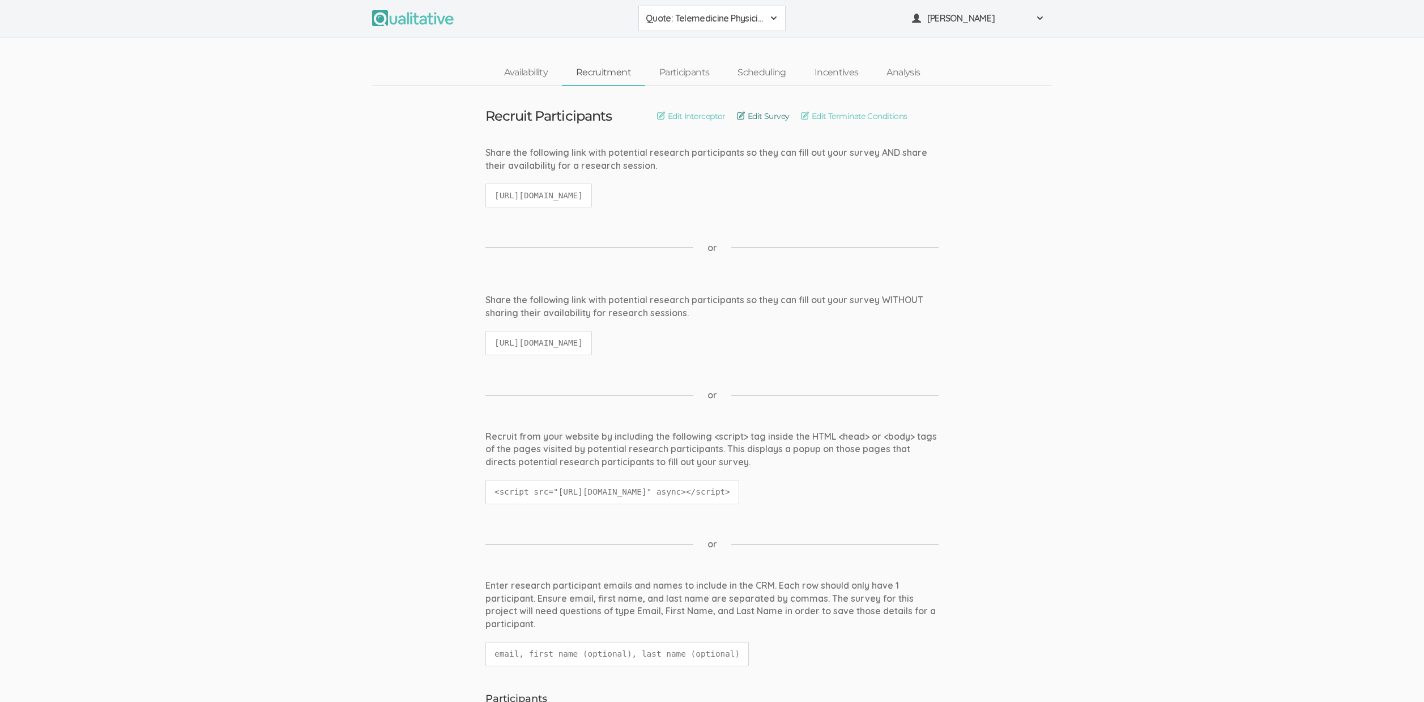
click at [773, 116] on link "Edit Survey" at bounding box center [763, 116] width 53 height 12
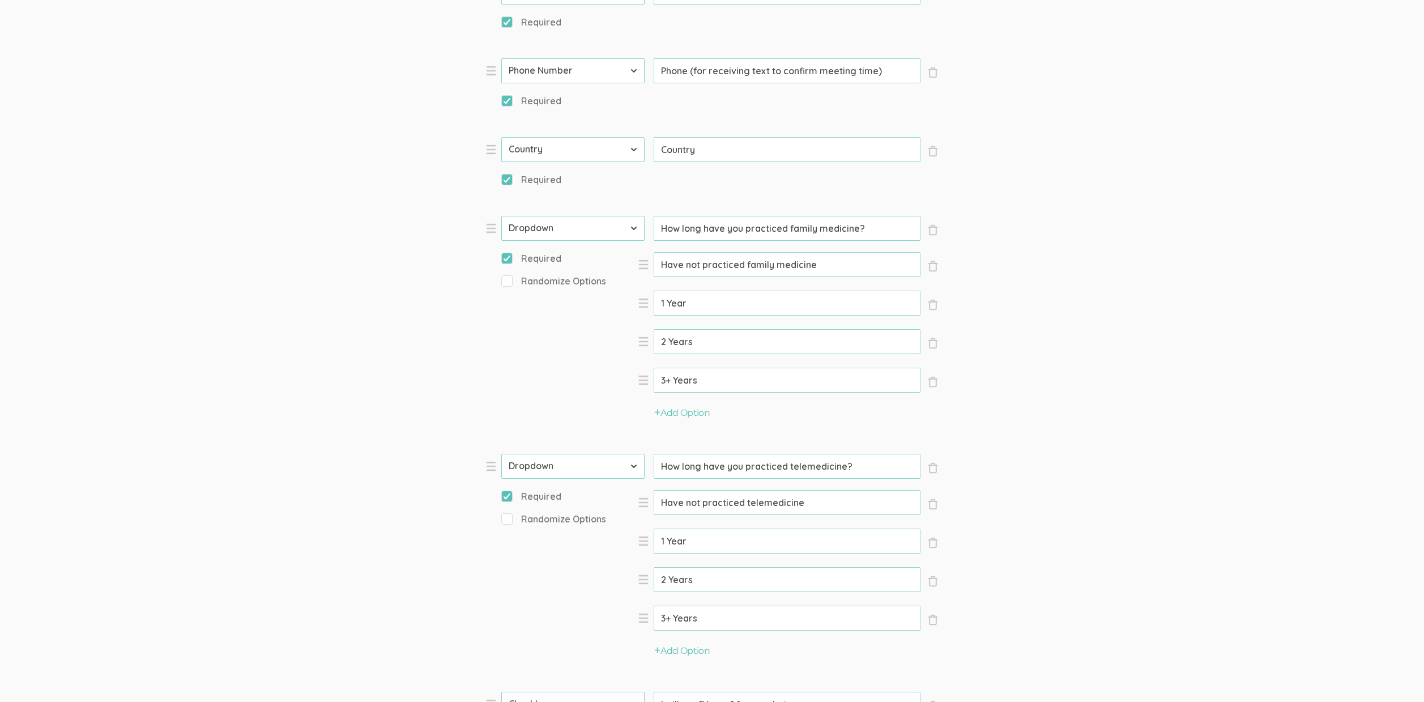
scroll to position [642, 0]
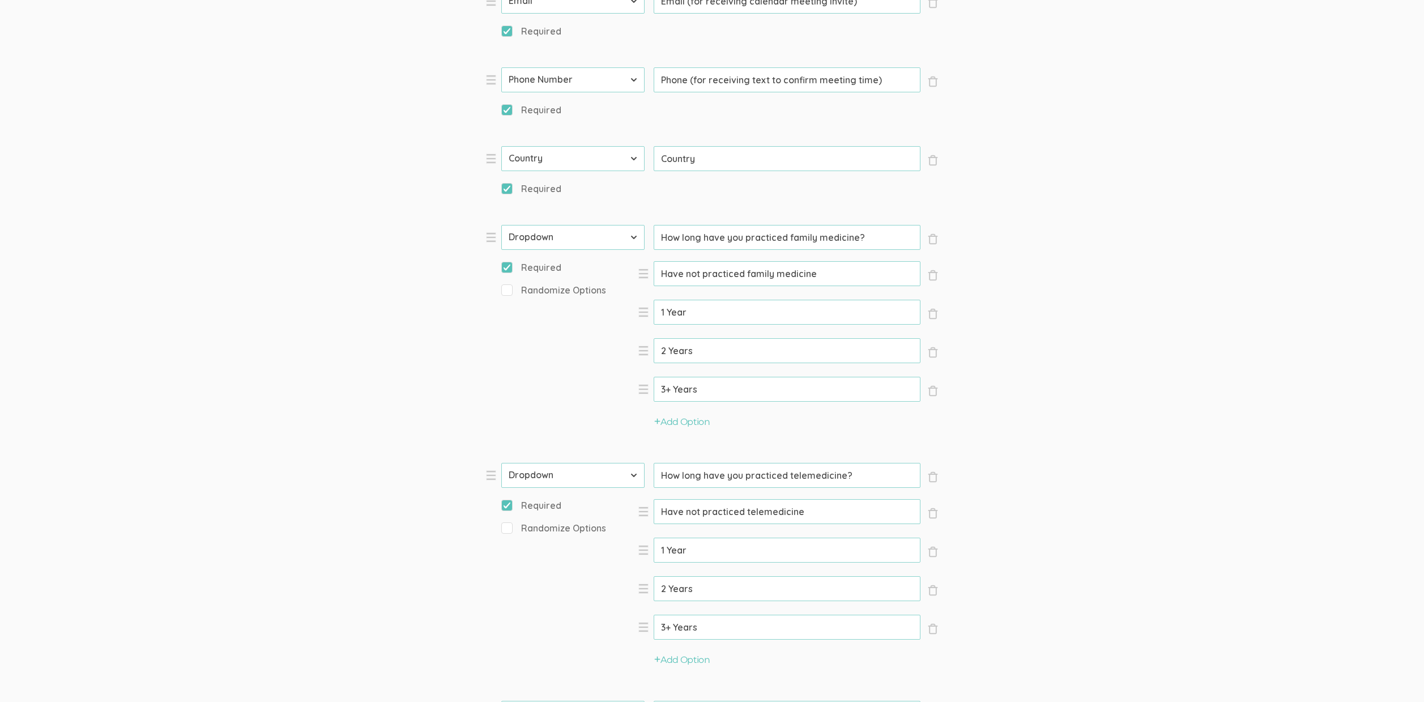
click at [783, 240] on input "How long have you practiced family medicine?" at bounding box center [787, 237] width 267 height 25
click at [1200, 242] on form "Question text can be formatted using Markdown syntax. Enabled Title [Incentive …" at bounding box center [712, 333] width 1424 height 1661
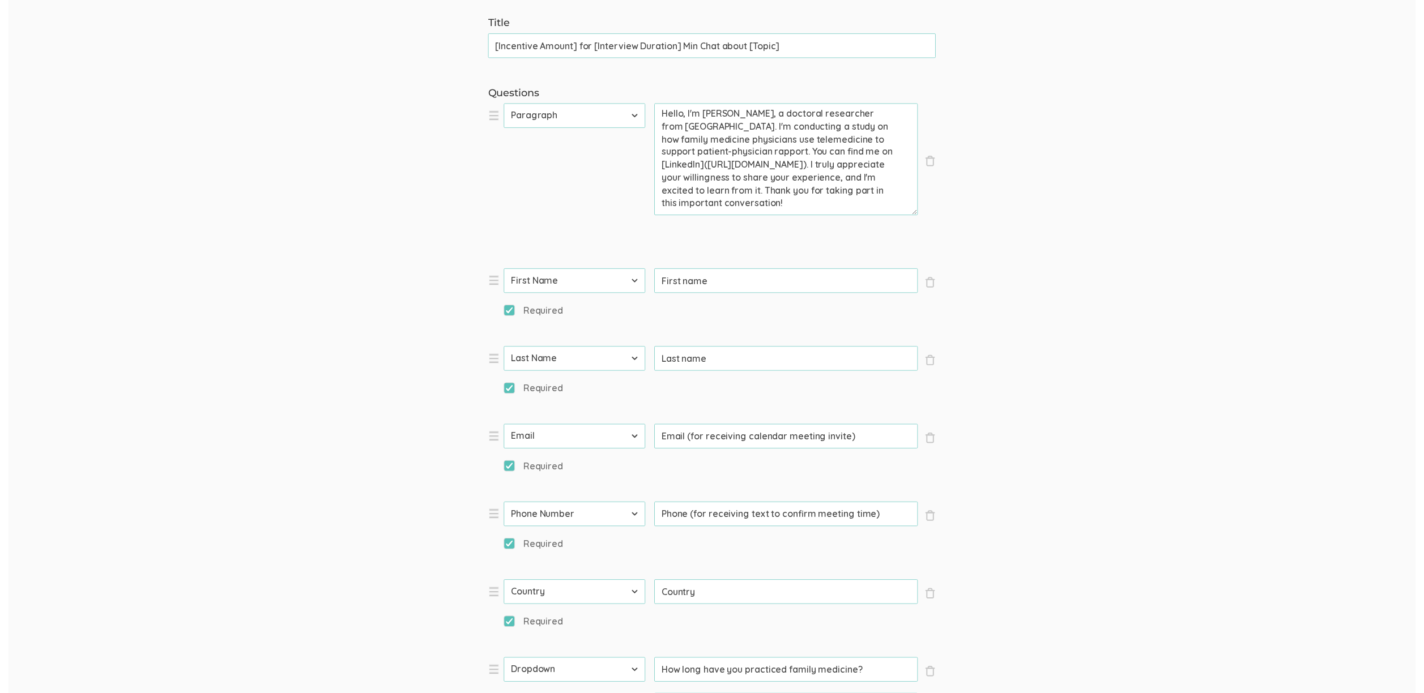
scroll to position [0, 0]
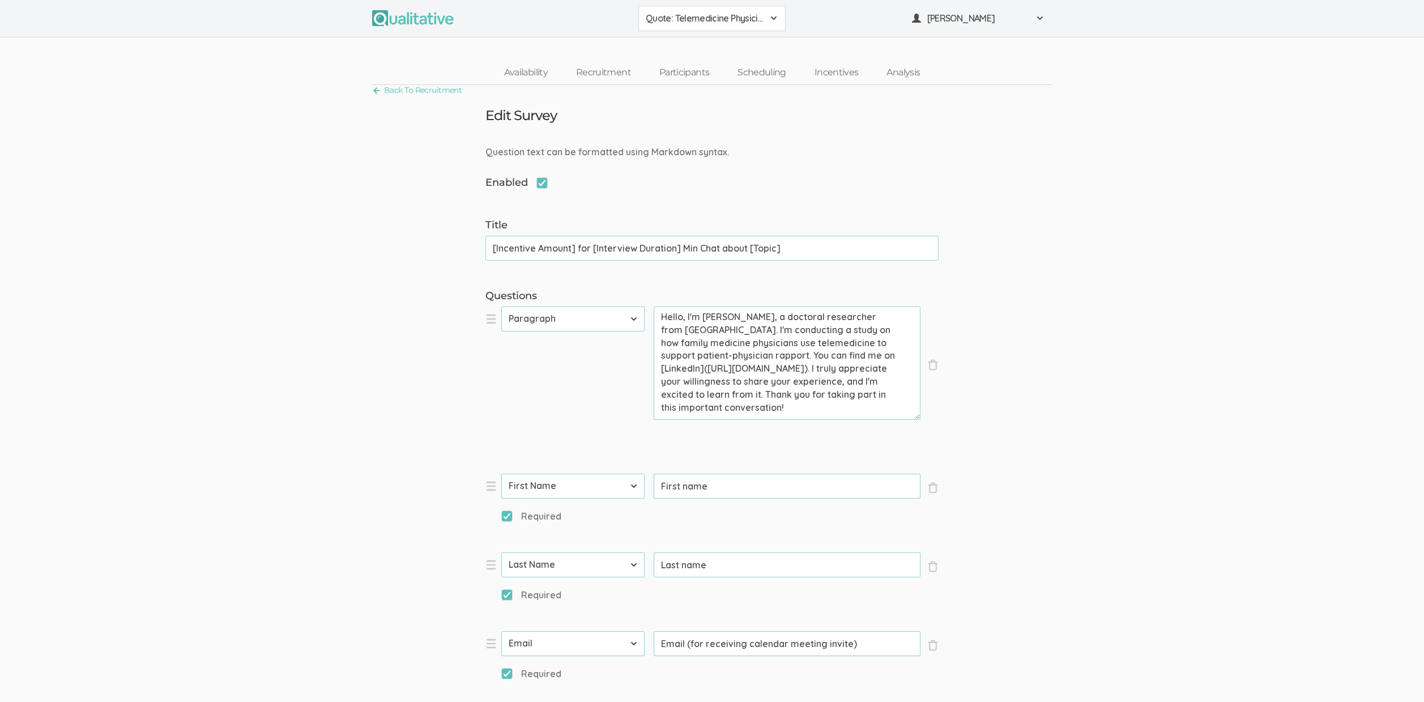
click at [677, 86] on div "Back To Recruitment" at bounding box center [712, 92] width 680 height 14
click at [683, 74] on link "Participants" at bounding box center [684, 73] width 78 height 24
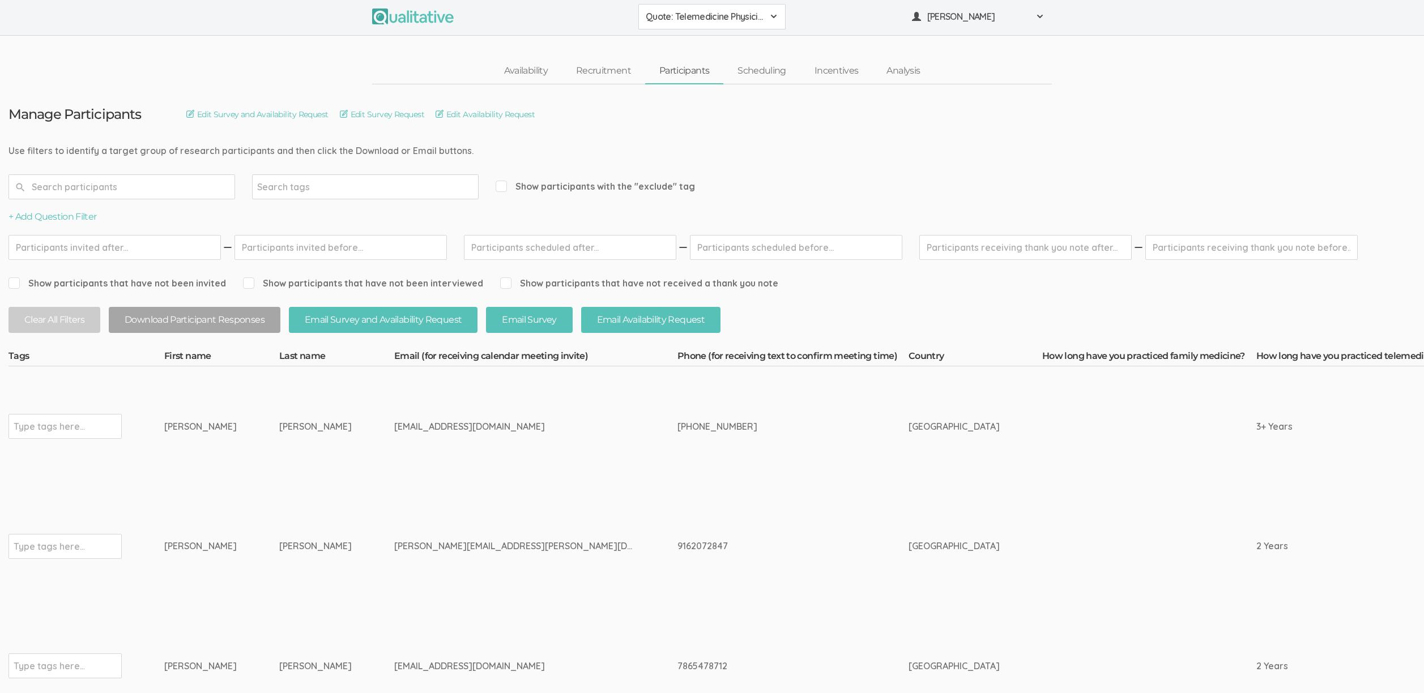
scroll to position [2, 0]
click at [176, 545] on div "Trevor" at bounding box center [200, 545] width 73 height 13
copy div "Trevor"
click at [692, 576] on td "9162072847" at bounding box center [792, 546] width 231 height 120
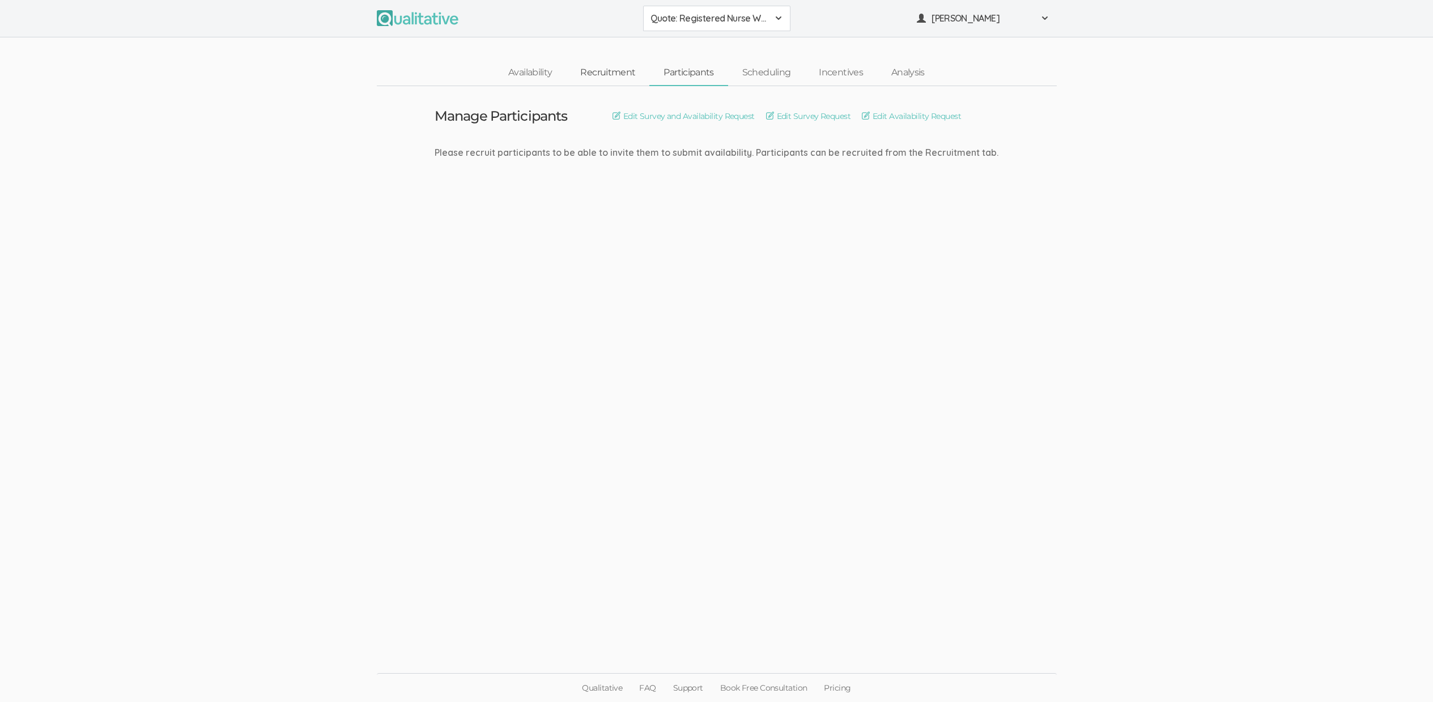
click at [608, 69] on link "Recruitment" at bounding box center [607, 73] width 83 height 24
click at [607, 70] on link "Recruitment" at bounding box center [607, 73] width 83 height 24
click at [508, 467] on ui-view "Manage Participants Edit Survey and Availability Request Edit Survey Request Ed…" at bounding box center [716, 351] width 1433 height 530
click at [346, 275] on ui-view "Manage Participants Edit Survey and Availability Request Edit Survey Request Ed…" at bounding box center [716, 351] width 1433 height 530
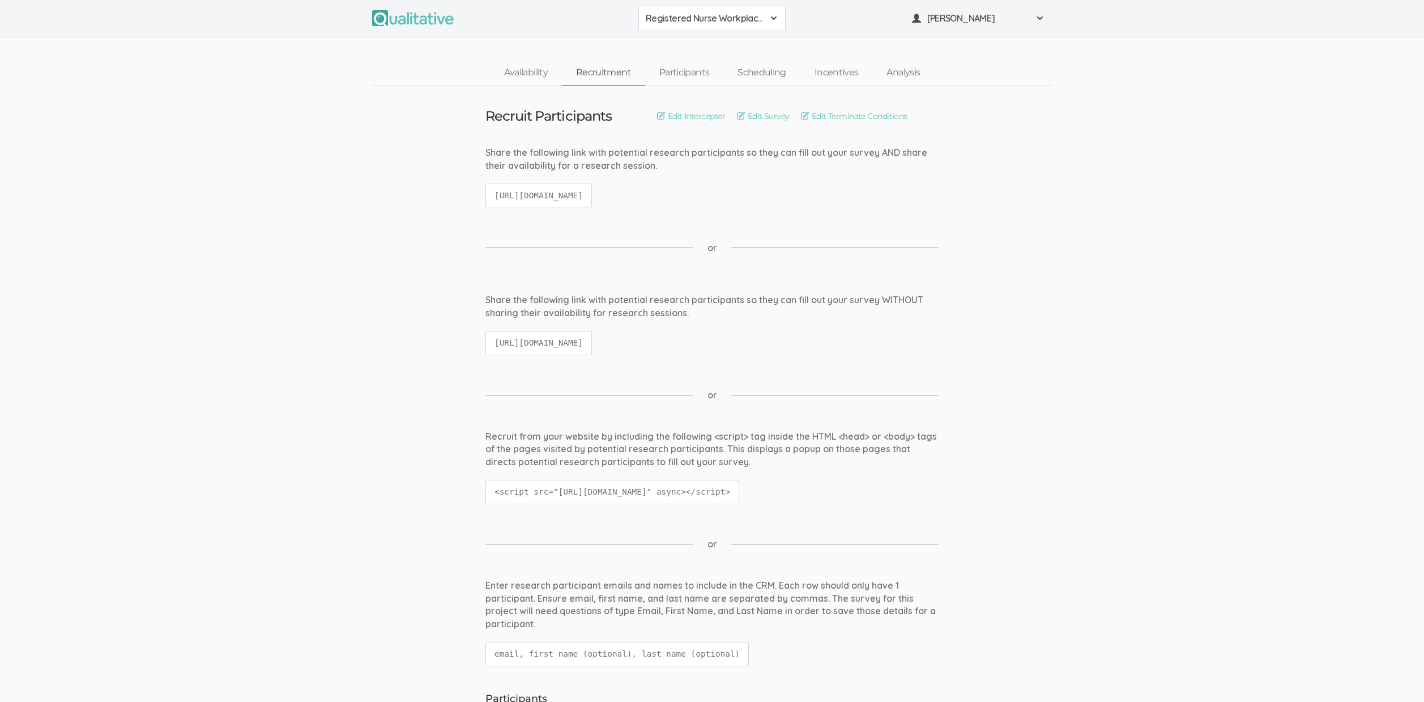
click at [592, 344] on code "[URL][DOMAIN_NAME]" at bounding box center [538, 343] width 106 height 24
copy ui-view "[URL][DOMAIN_NAME]"
click at [592, 339] on code "[URL][DOMAIN_NAME]" at bounding box center [538, 343] width 106 height 24
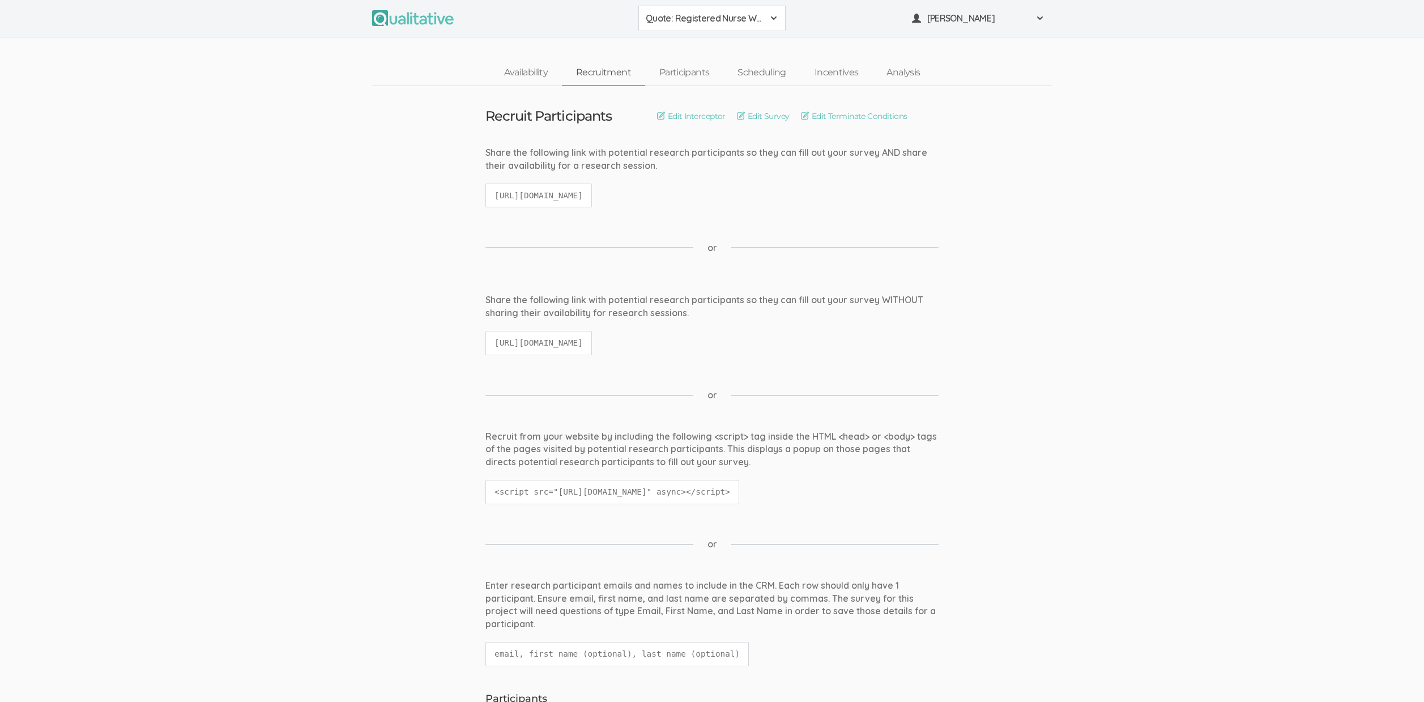
click at [592, 339] on code "https://qualitative.io/survey/68e106118c6819a817490fff/questions" at bounding box center [538, 343] width 106 height 24
copy ui-view "https://qualitative.io/survey/68e106118c6819a817490fff/questions"
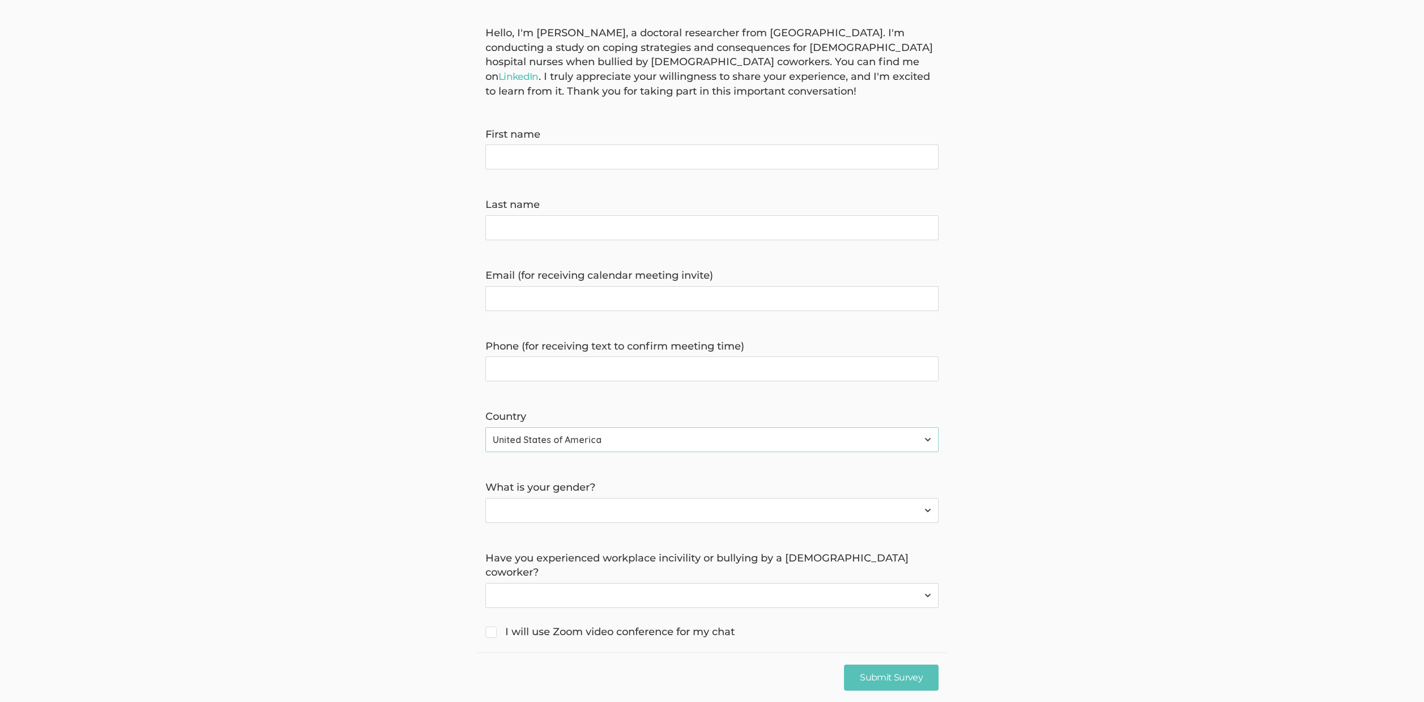
scroll to position [122, 0]
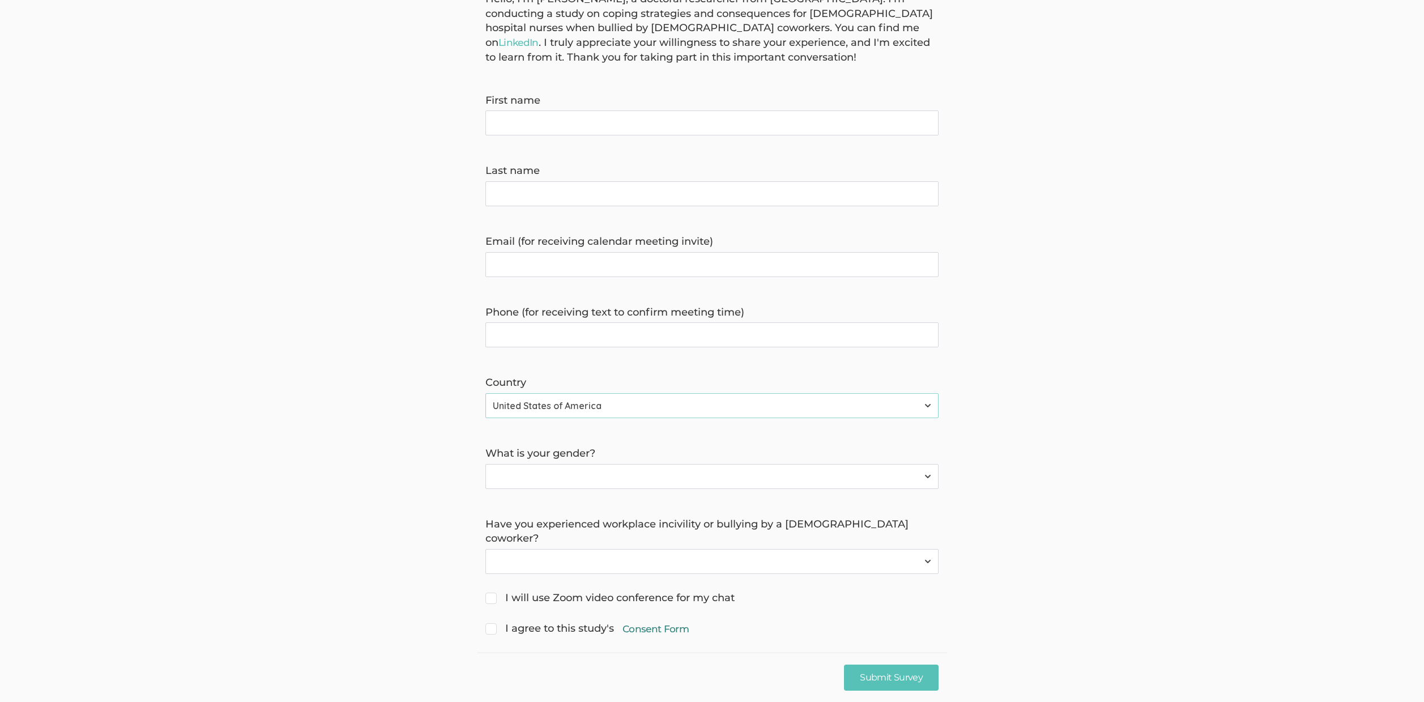
click at [649, 622] on link "Consent Form" at bounding box center [656, 629] width 66 height 14
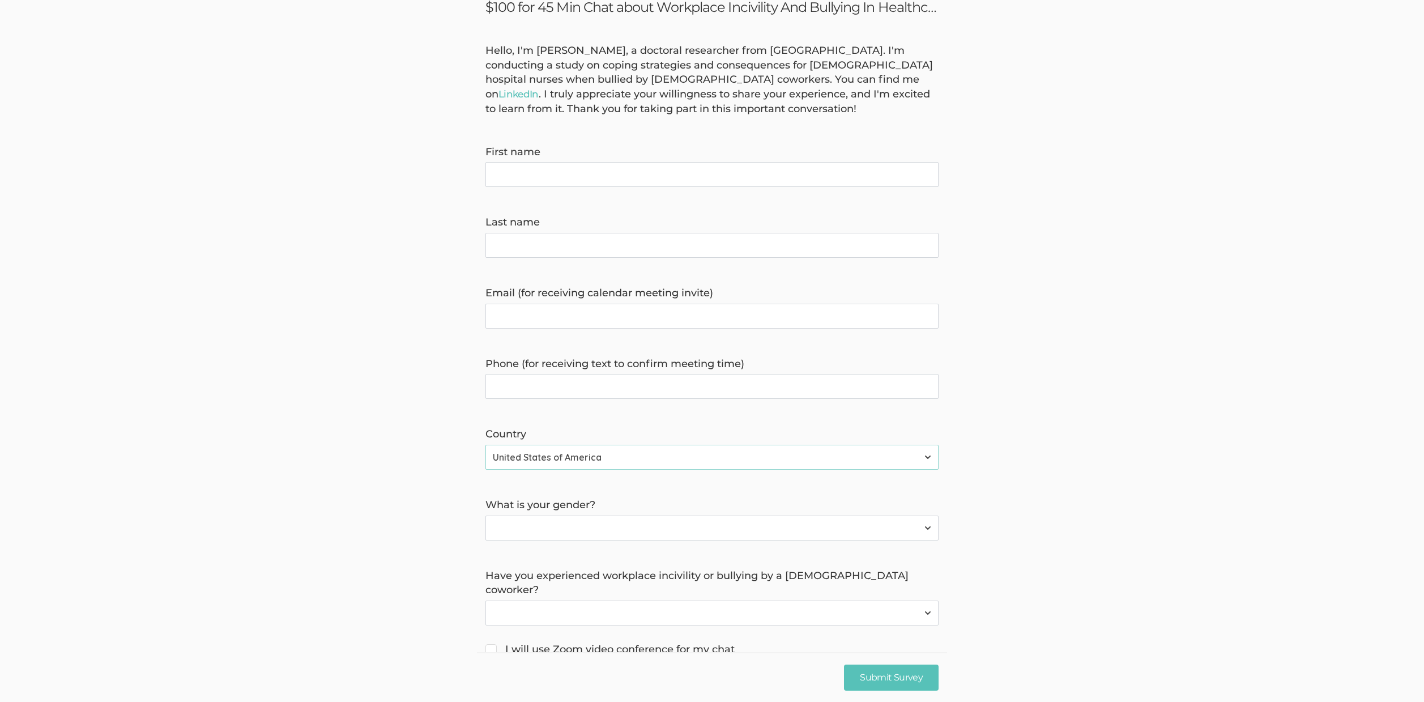
scroll to position [122, 0]
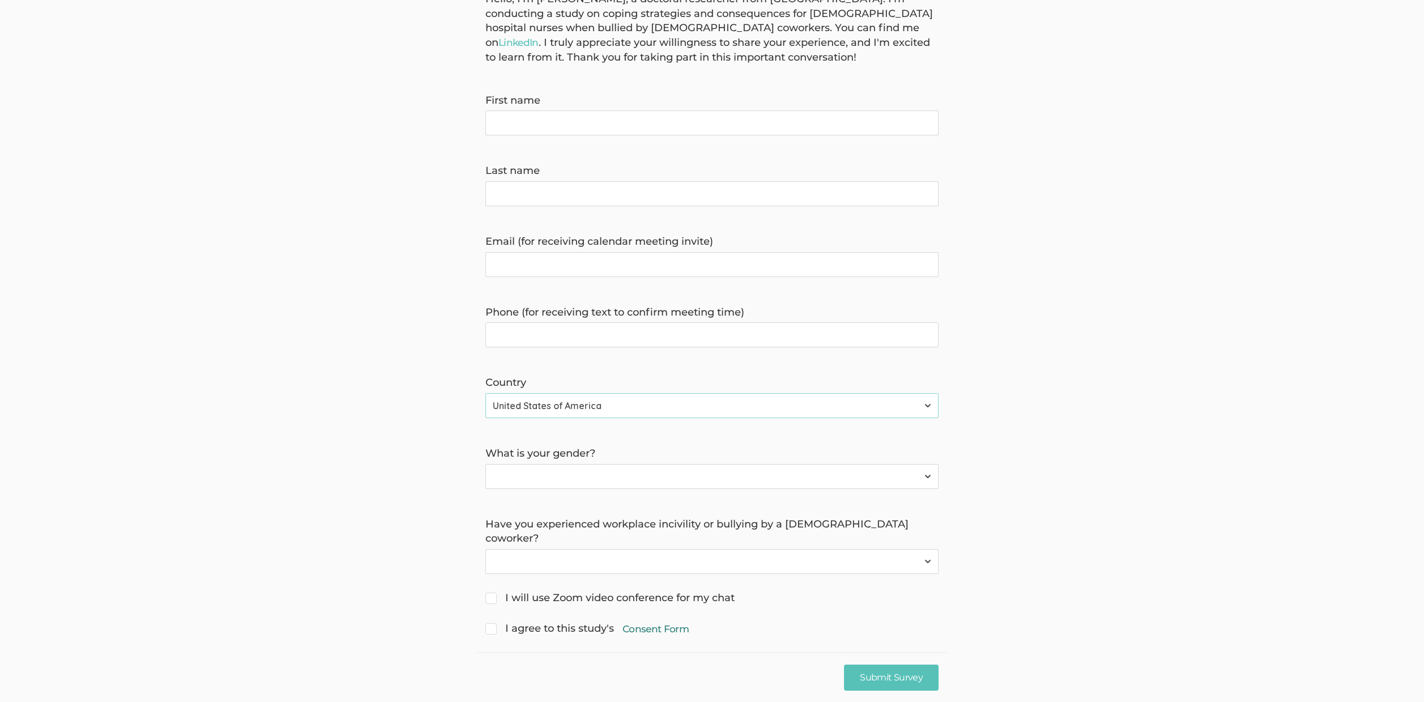
click at [648, 622] on link "Consent Form" at bounding box center [656, 629] width 66 height 14
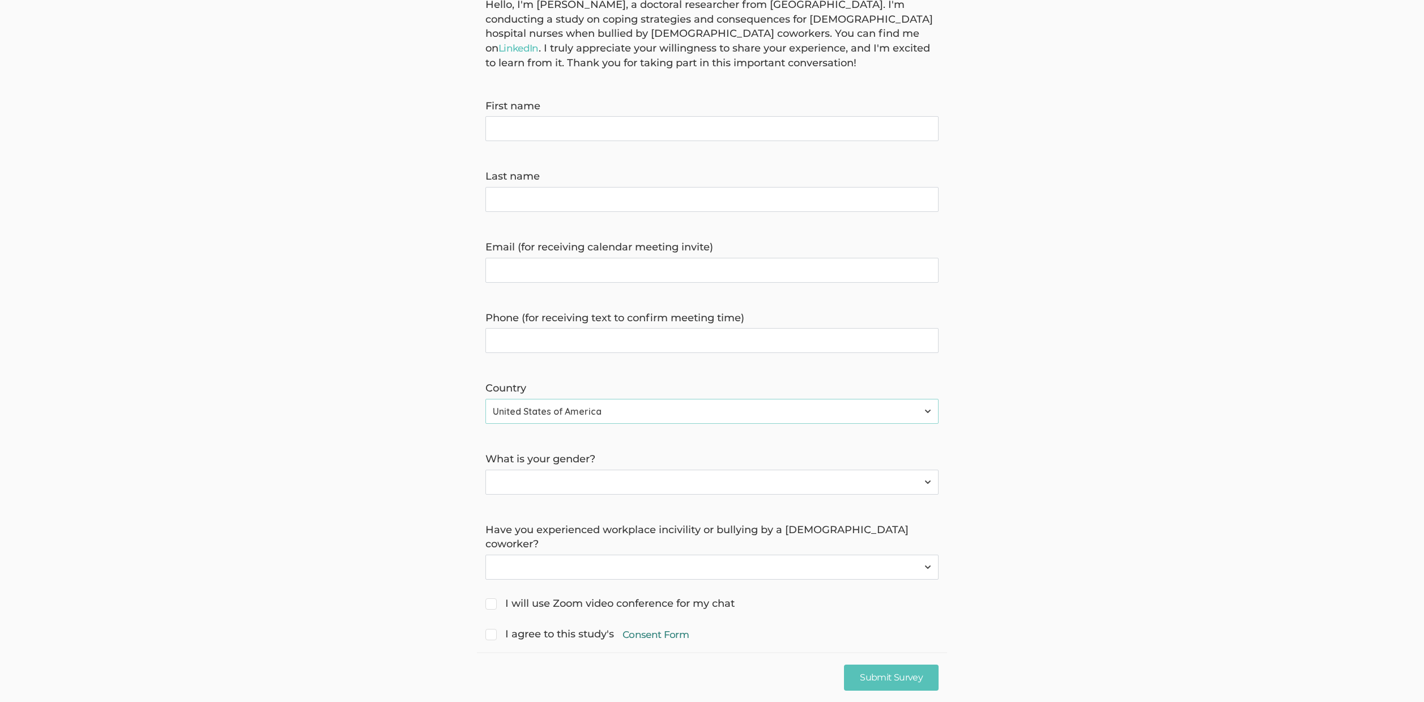
scroll to position [0, 0]
